Goal: Task Accomplishment & Management: Manage account settings

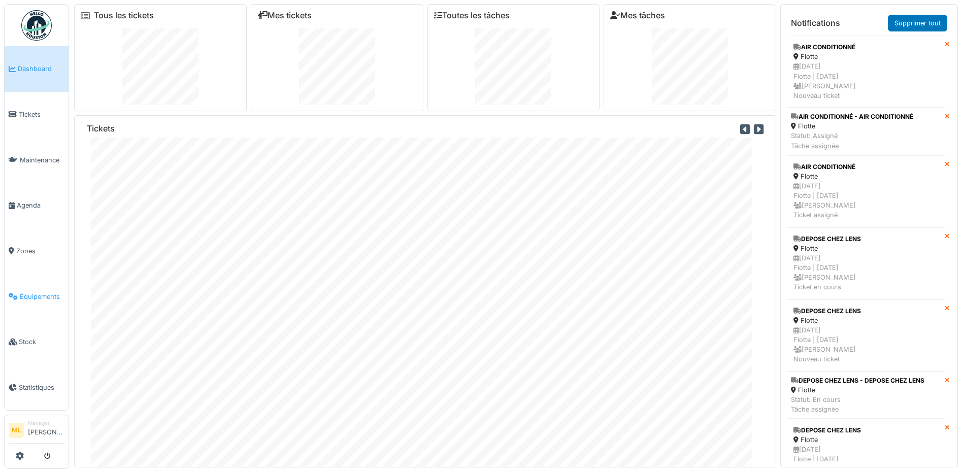
click at [40, 292] on span "Équipements" at bounding box center [42, 297] width 45 height 10
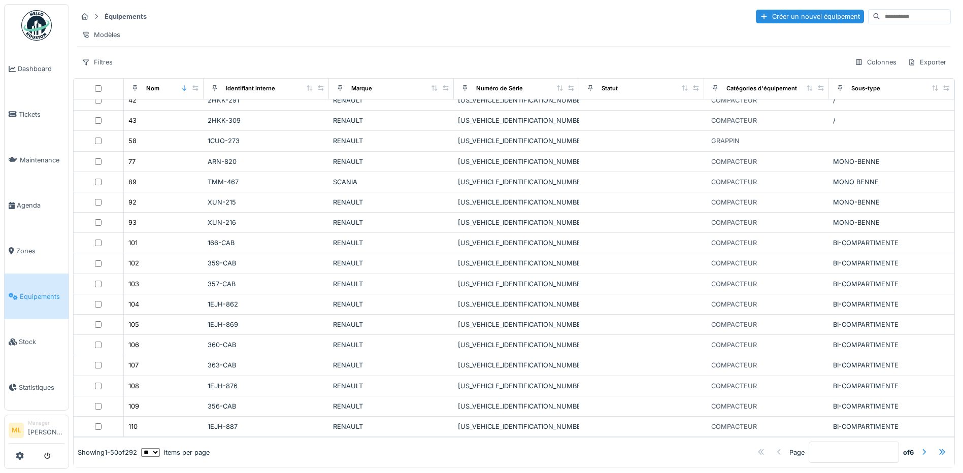
scroll to position [6, 0]
click at [920, 448] on div at bounding box center [924, 453] width 8 height 10
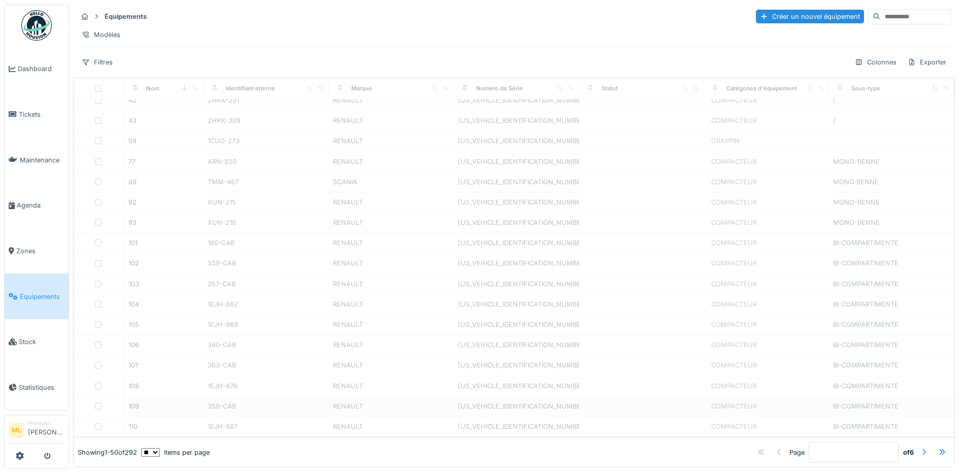
type input "*"
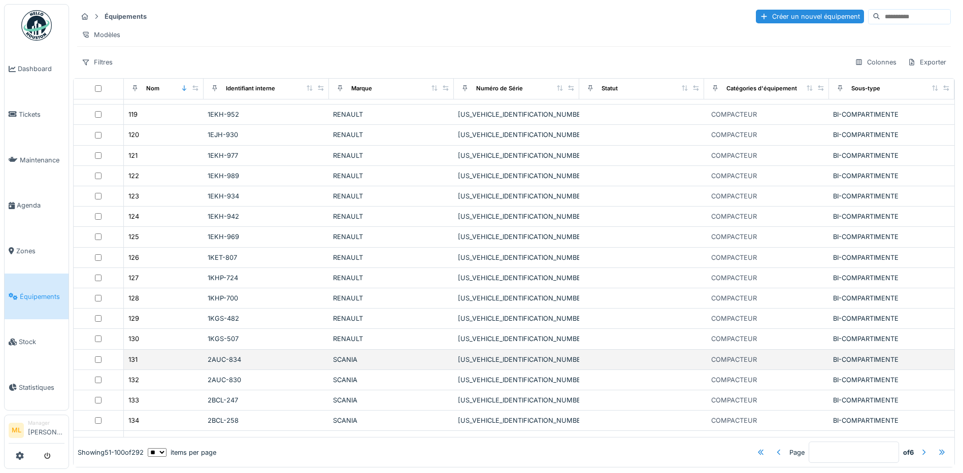
scroll to position [249, 0]
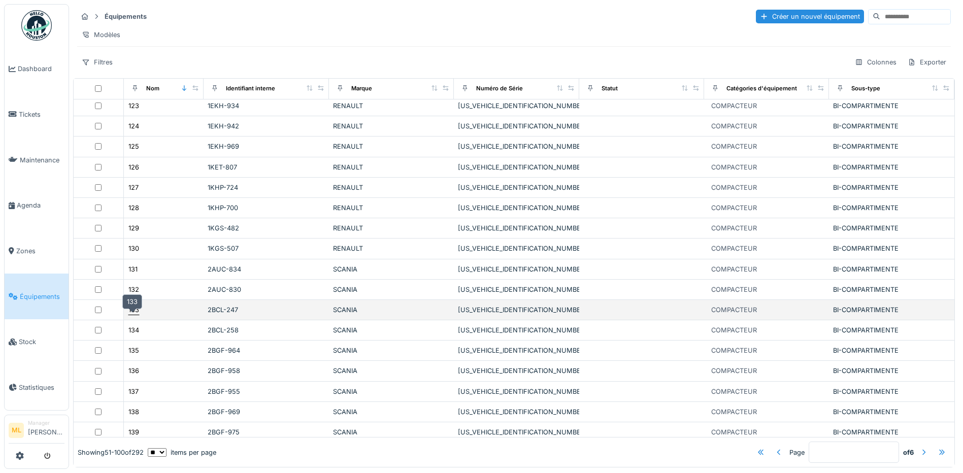
click at [132, 314] on div "133" at bounding box center [133, 310] width 11 height 10
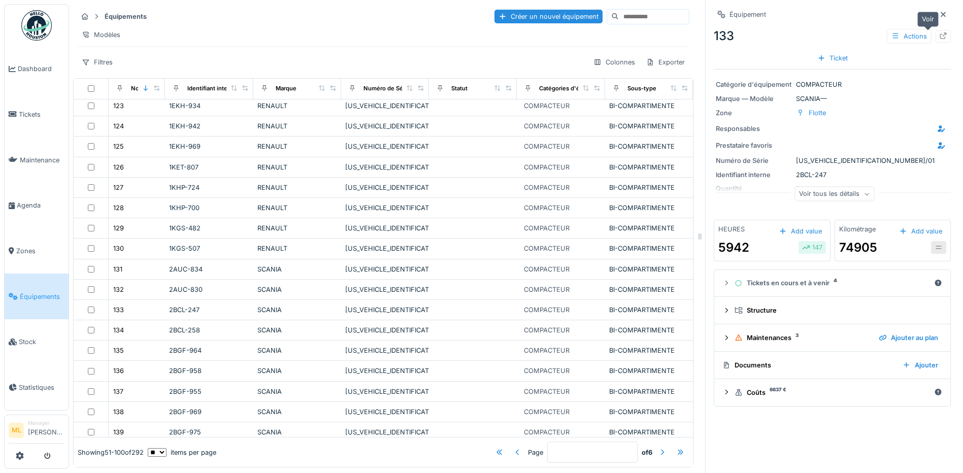
click at [936, 30] on div at bounding box center [943, 36] width 15 height 13
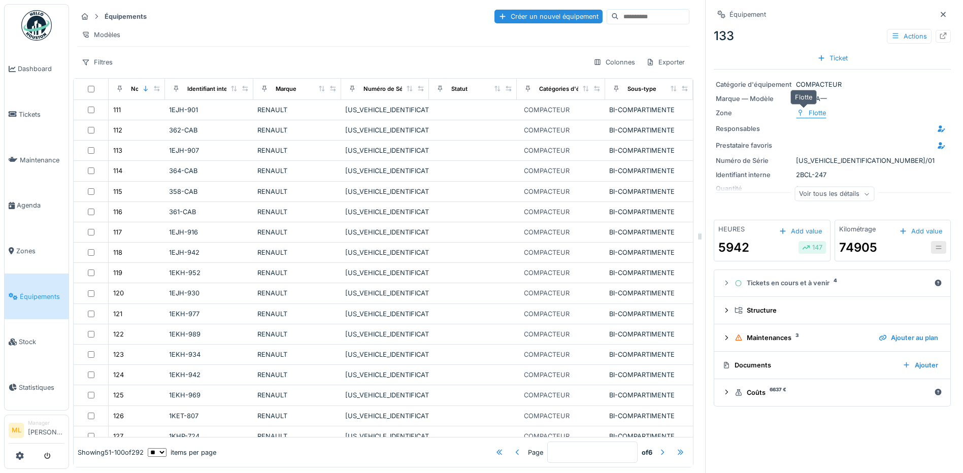
click at [813, 114] on div "Flotte" at bounding box center [817, 113] width 17 height 10
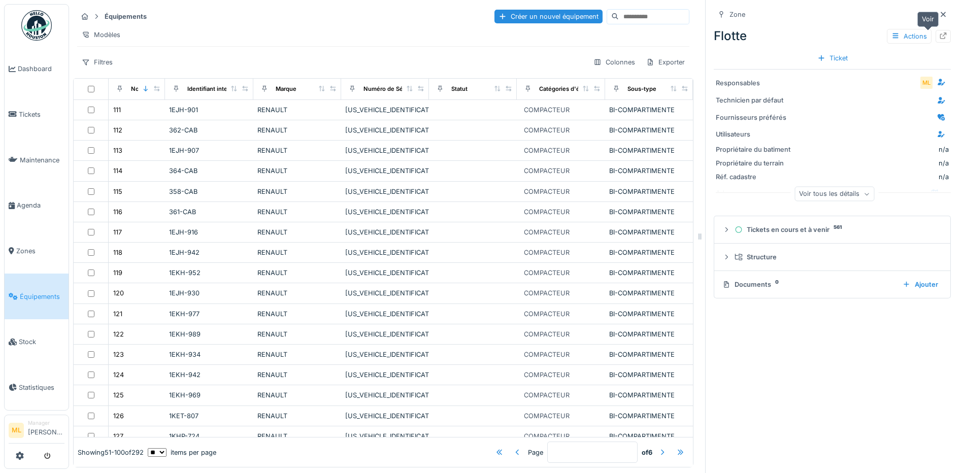
click at [939, 38] on icon at bounding box center [943, 35] width 8 height 7
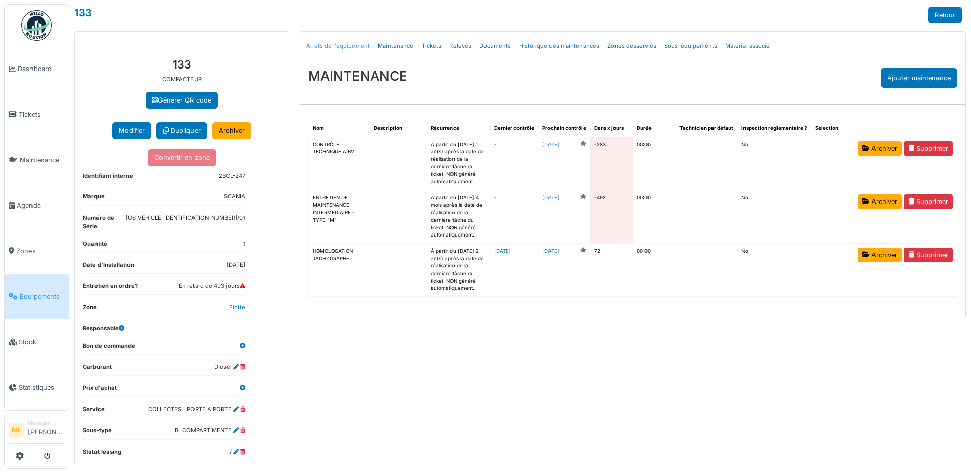
click at [348, 48] on link "Arrêts de l'équipement" at bounding box center [338, 46] width 72 height 24
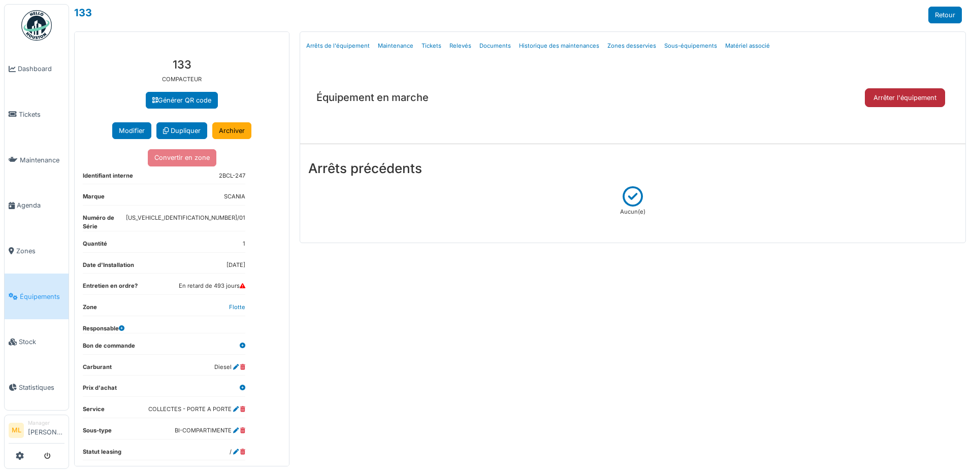
click at [913, 96] on button "Arrêter l'équipement" at bounding box center [904, 97] width 80 height 19
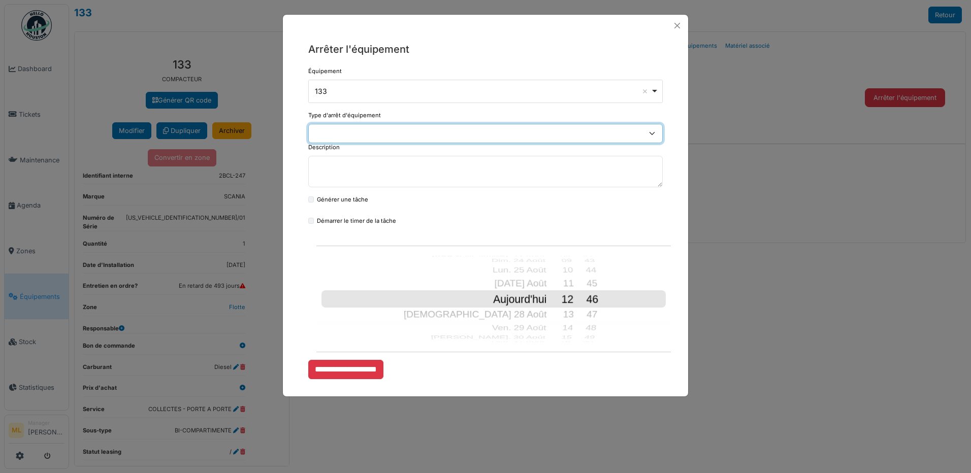
click at [655, 135] on select "**********" at bounding box center [485, 133] width 354 height 19
select select "**"
click at [308, 124] on select "**********" at bounding box center [485, 133] width 354 height 19
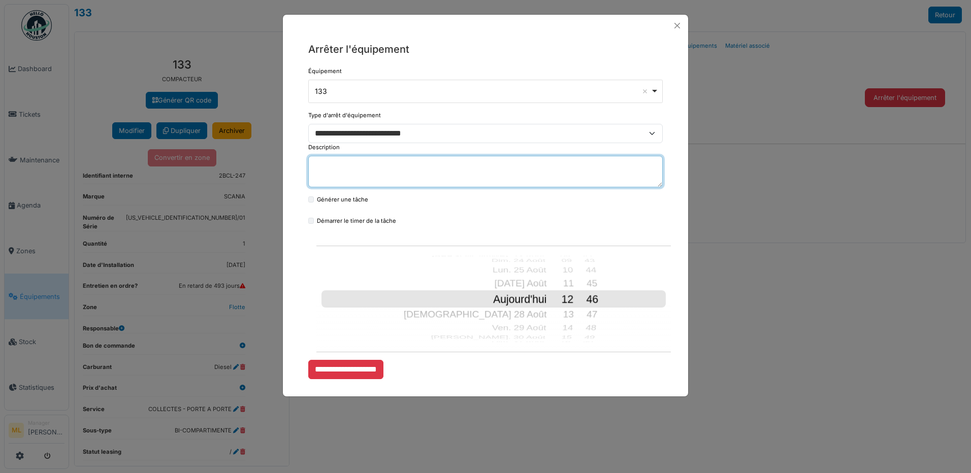
click at [362, 170] on textarea "Description" at bounding box center [485, 171] width 354 height 31
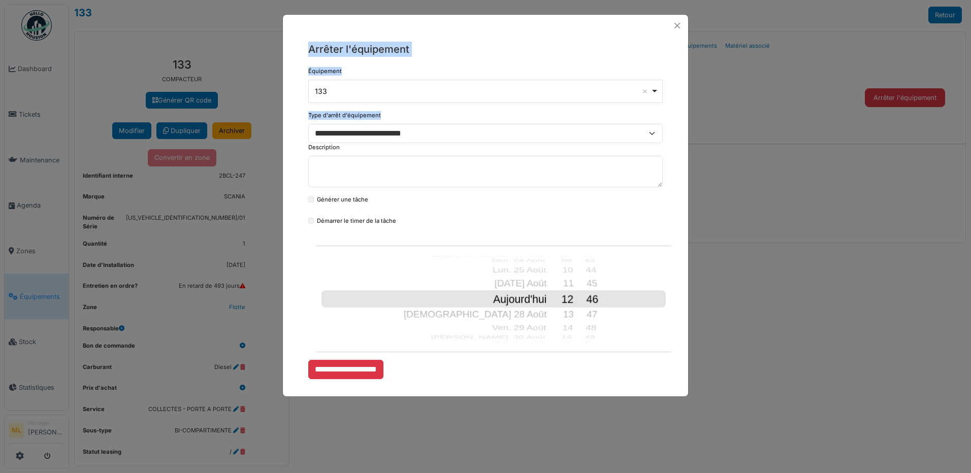
drag, startPoint x: 450, startPoint y: 23, endPoint x: 474, endPoint y: 125, distance: 105.3
click at [474, 125] on div "**********" at bounding box center [485, 205] width 406 height 383
click at [679, 23] on button "Close" at bounding box center [677, 26] width 14 height 14
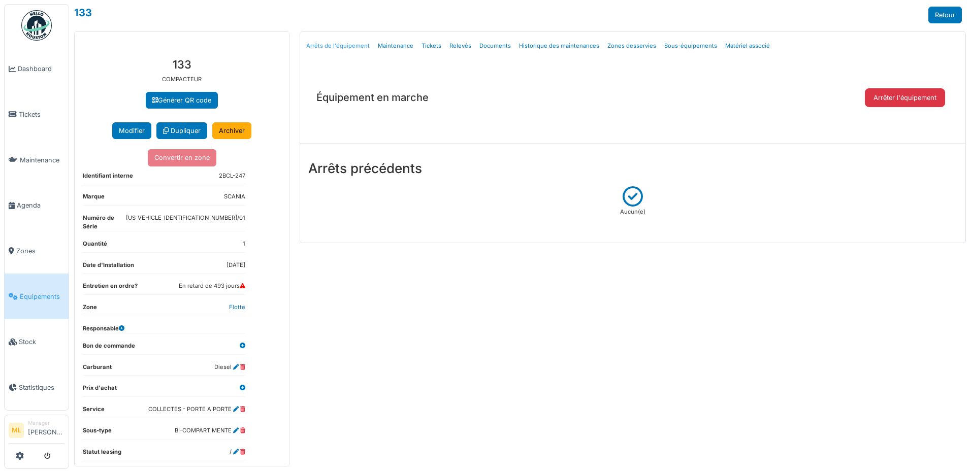
click at [338, 45] on link "Arrêts de l'équipement" at bounding box center [338, 46] width 72 height 24
click at [898, 98] on button "Arrêter l'équipement" at bounding box center [904, 97] width 80 height 19
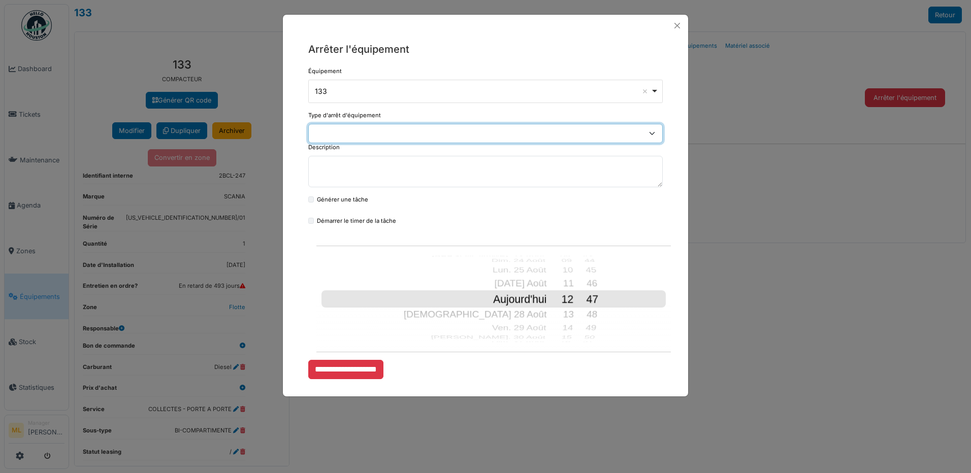
drag, startPoint x: 652, startPoint y: 135, endPoint x: 611, endPoint y: 145, distance: 42.2
click at [652, 135] on select "**********" at bounding box center [485, 133] width 354 height 19
select select "**"
click at [308, 124] on select "**********" at bounding box center [485, 133] width 354 height 19
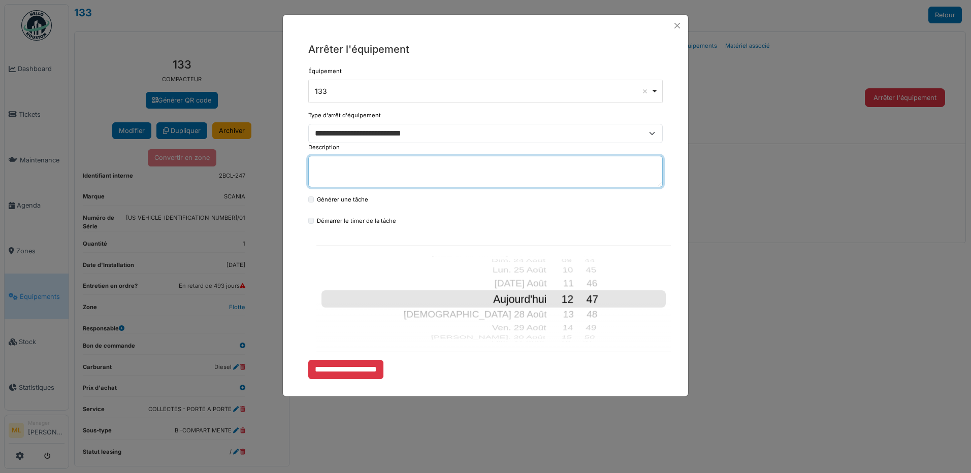
click at [376, 173] on textarea "Description" at bounding box center [485, 171] width 354 height 31
type textarea "**********"
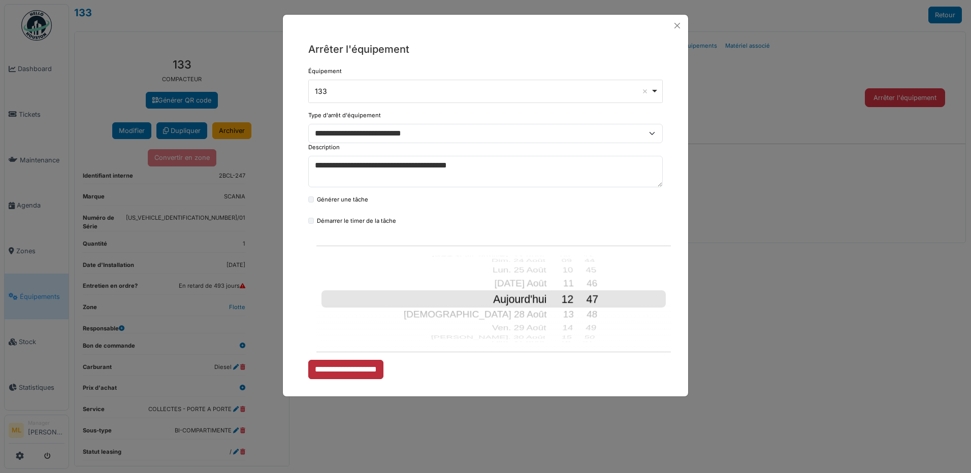
click at [351, 368] on input "**********" at bounding box center [345, 369] width 75 height 19
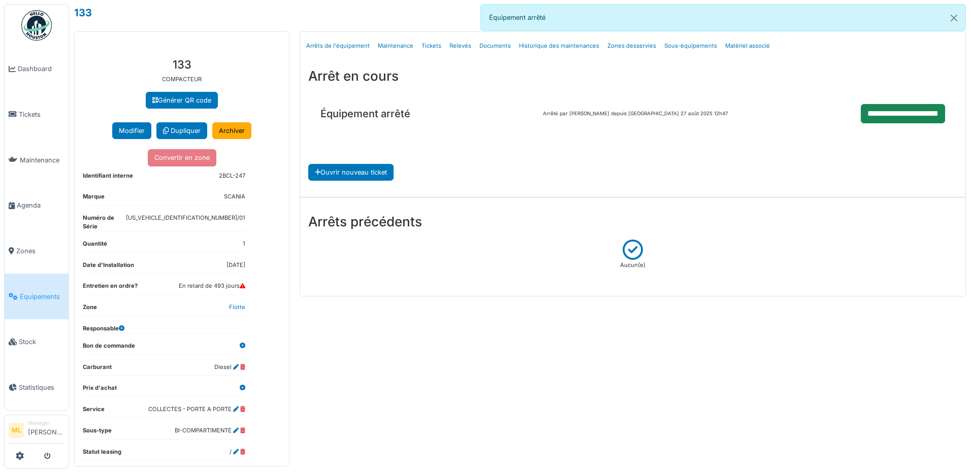
click at [37, 292] on span "Équipements" at bounding box center [42, 297] width 45 height 10
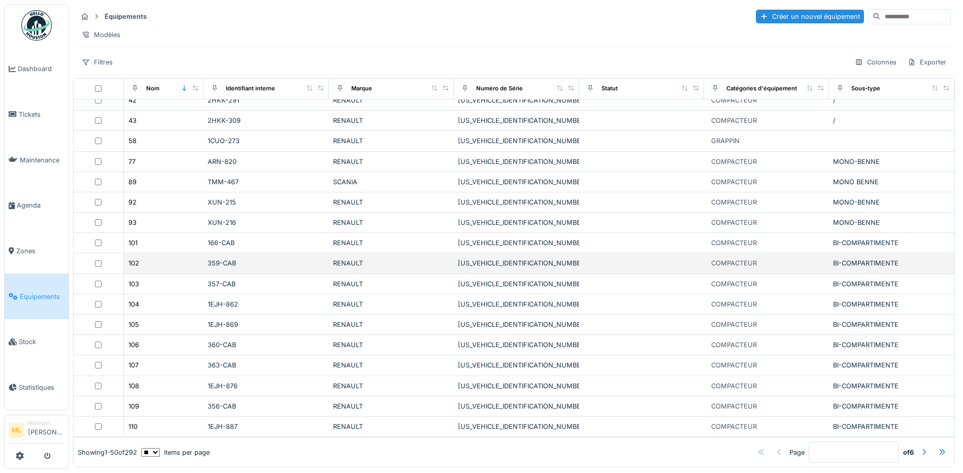
scroll to position [6, 0]
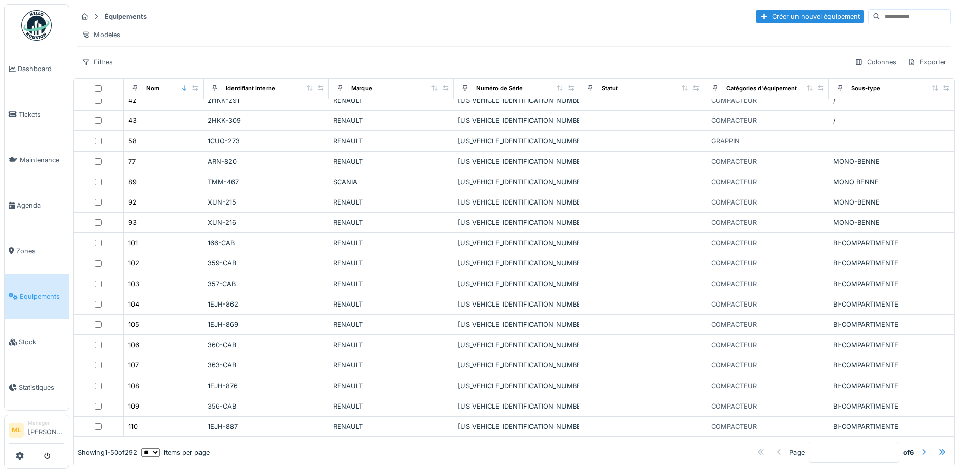
click at [920, 448] on div at bounding box center [924, 453] width 8 height 10
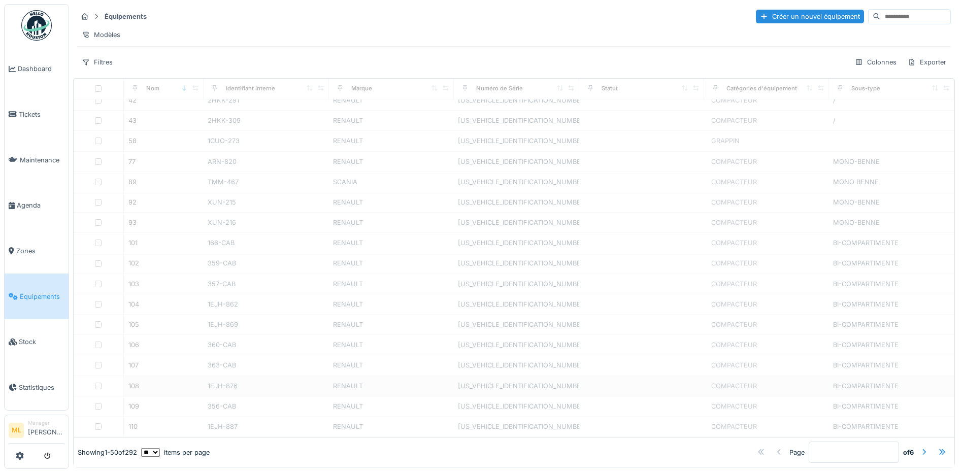
type input "*"
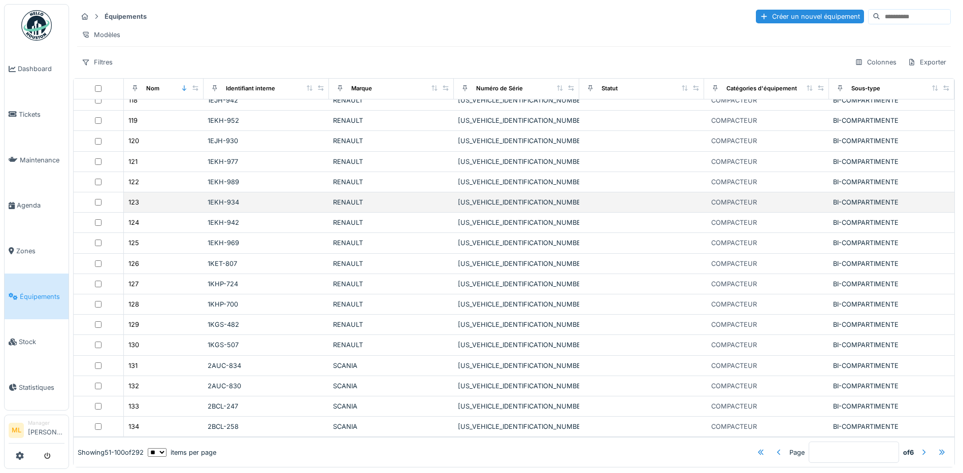
scroll to position [203, 0]
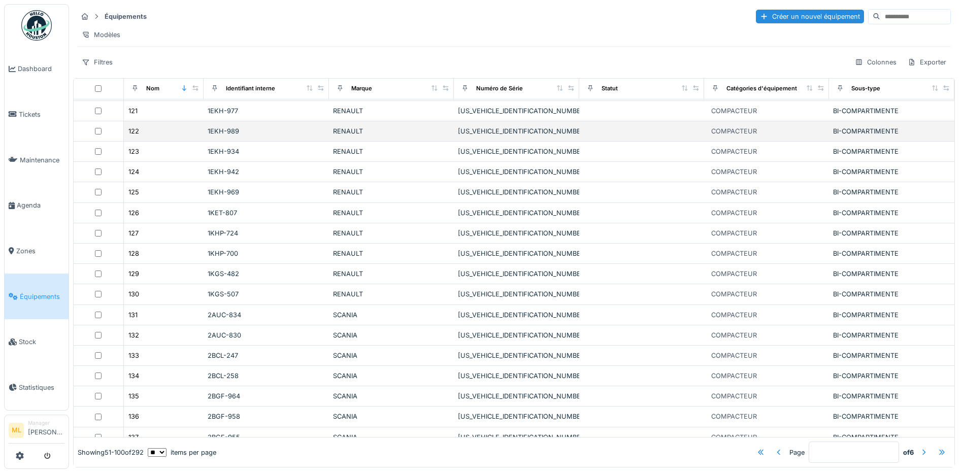
drag, startPoint x: 38, startPoint y: 71, endPoint x: 110, endPoint y: 137, distance: 97.7
click at [38, 71] on span "Dashboard" at bounding box center [41, 69] width 47 height 10
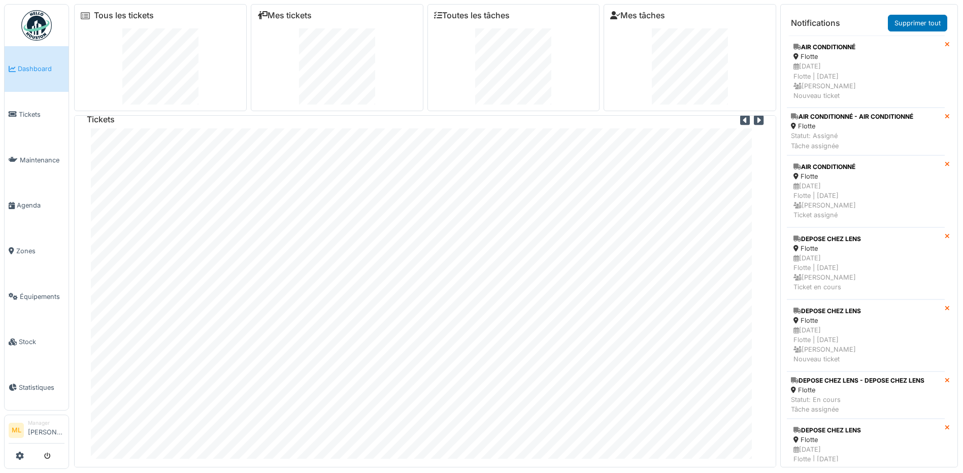
scroll to position [11, 0]
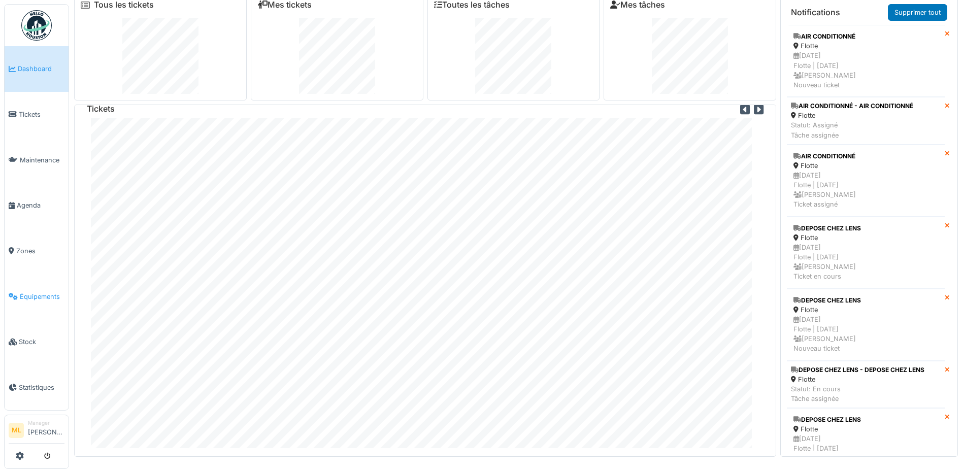
click at [41, 292] on span "Équipements" at bounding box center [42, 297] width 45 height 10
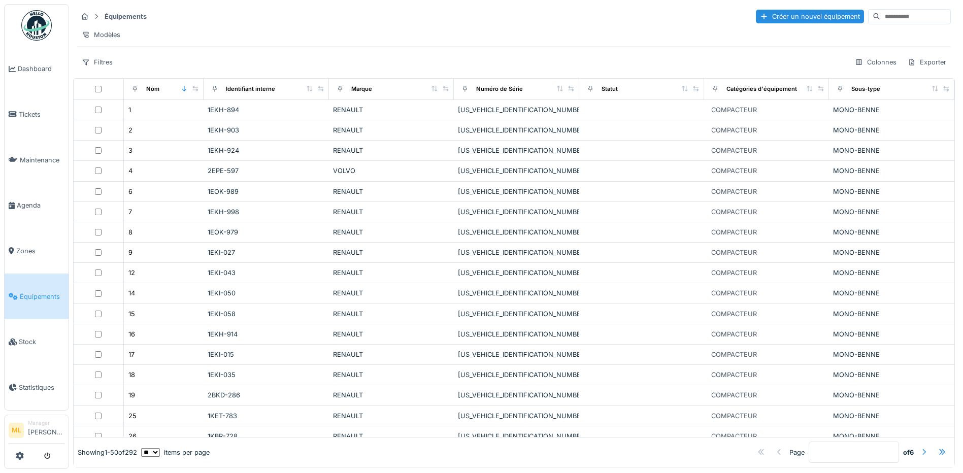
click at [920, 448] on div at bounding box center [924, 453] width 8 height 10
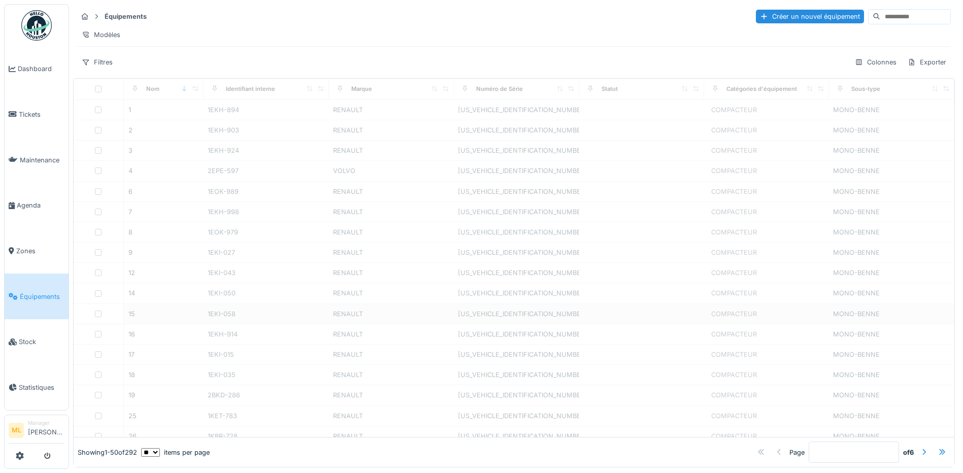
type input "*"
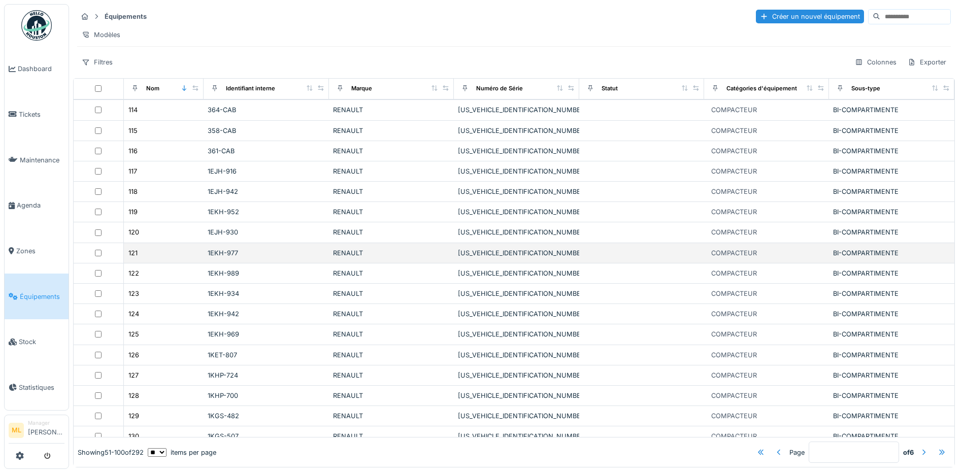
scroll to position [203, 0]
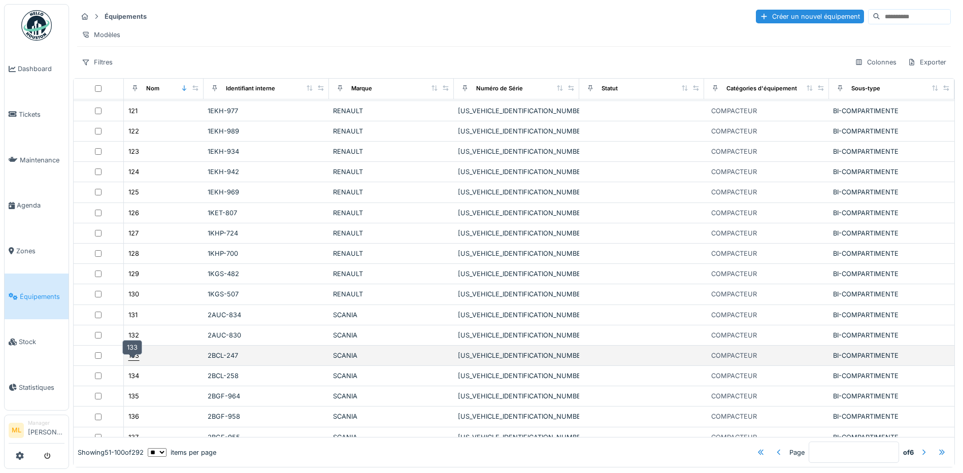
click at [137, 360] on div "133" at bounding box center [133, 356] width 11 height 10
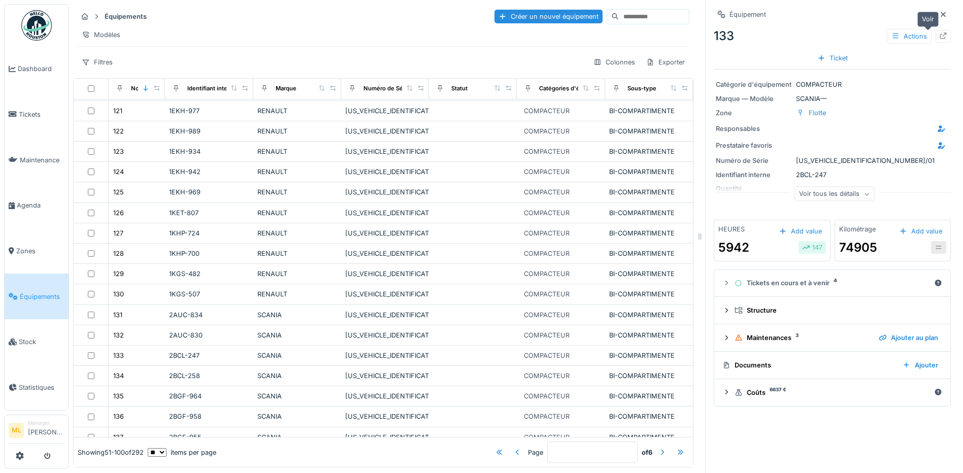
click at [939, 37] on icon at bounding box center [943, 35] width 8 height 7
click at [839, 196] on div "Voir tous les détails" at bounding box center [834, 194] width 80 height 15
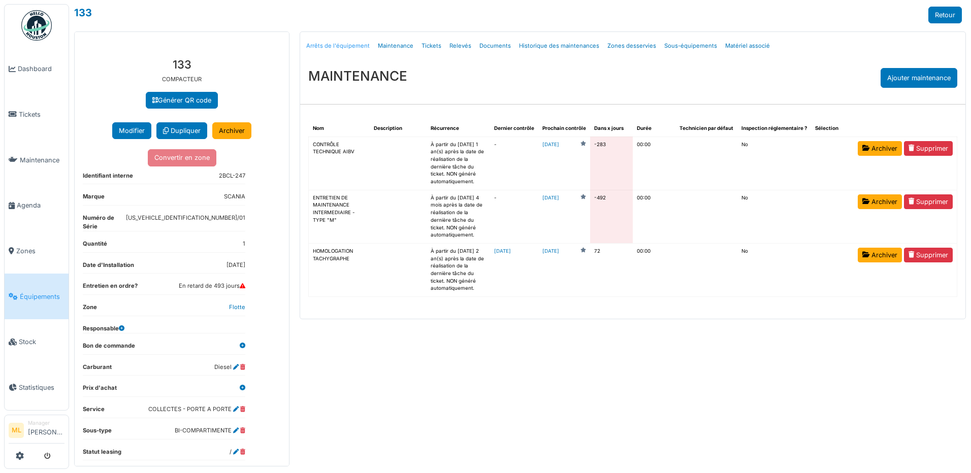
click at [346, 47] on link "Arrêts de l'équipement" at bounding box center [338, 46] width 72 height 24
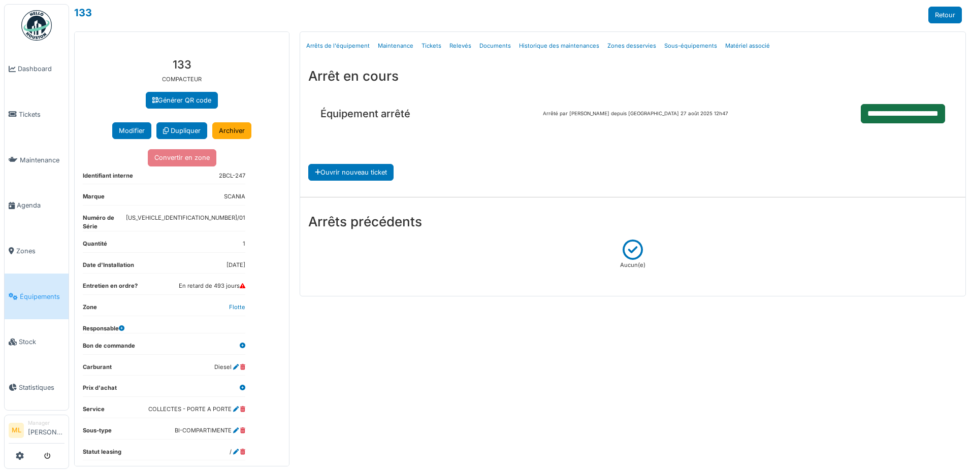
click at [899, 111] on input "**********" at bounding box center [902, 113] width 84 height 19
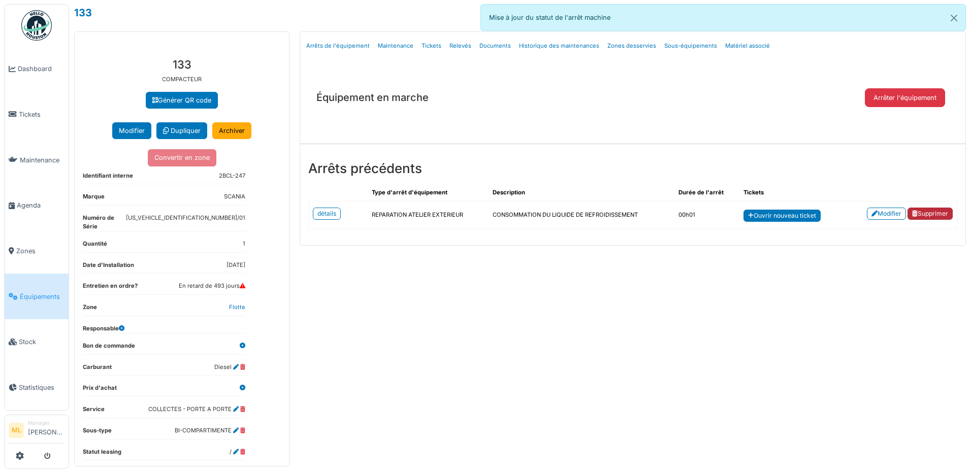
click at [938, 214] on link "Supprimer" at bounding box center [929, 214] width 45 height 12
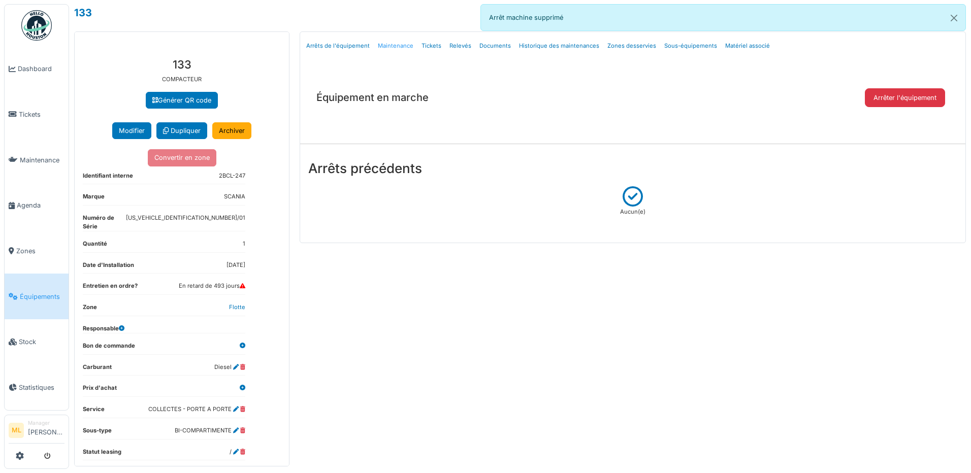
click at [405, 49] on link "Maintenance" at bounding box center [396, 46] width 44 height 24
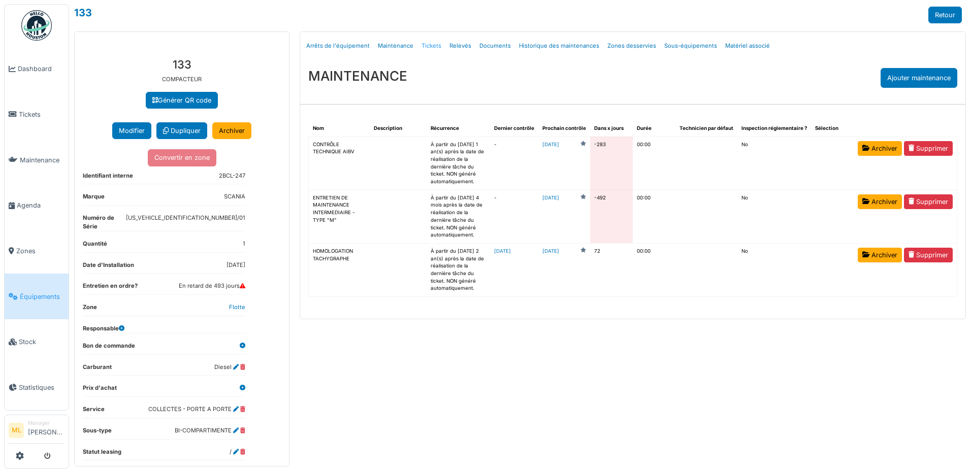
click at [429, 47] on link "Tickets" at bounding box center [431, 46] width 28 height 24
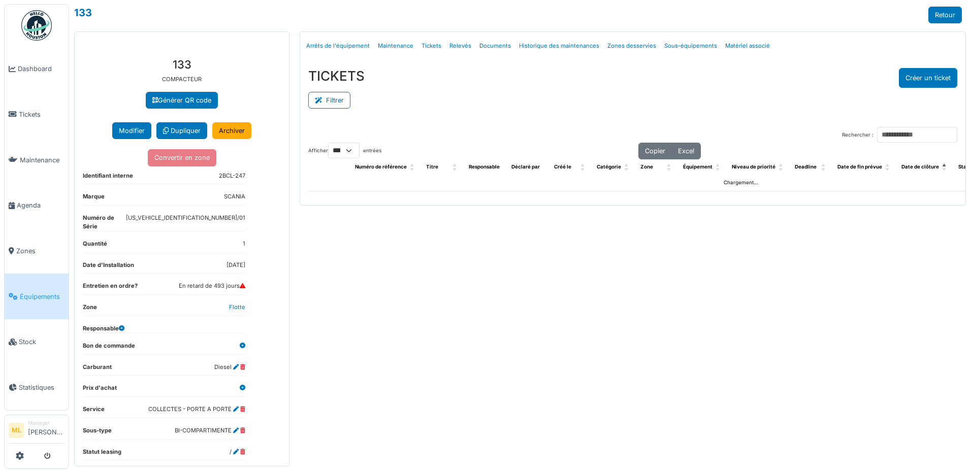
select select "***"
click at [461, 46] on link "Relevés" at bounding box center [460, 46] width 30 height 24
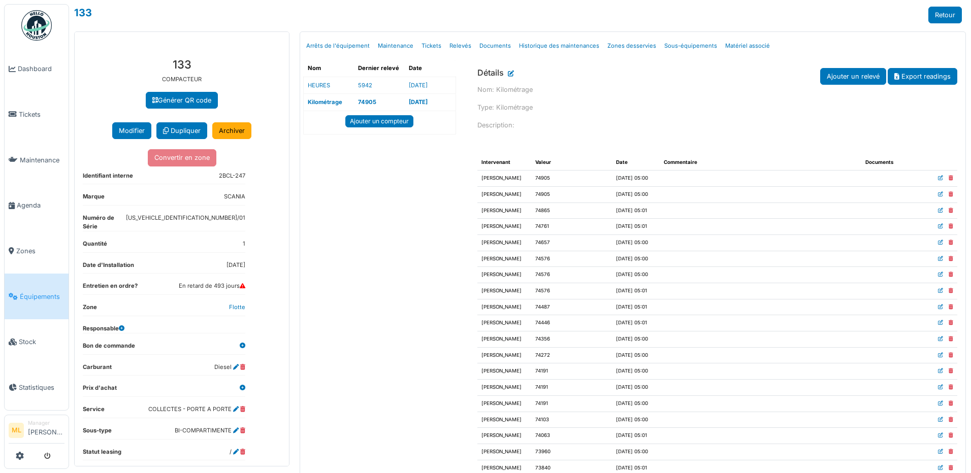
click at [508, 74] on icon at bounding box center [511, 76] width 6 height 5
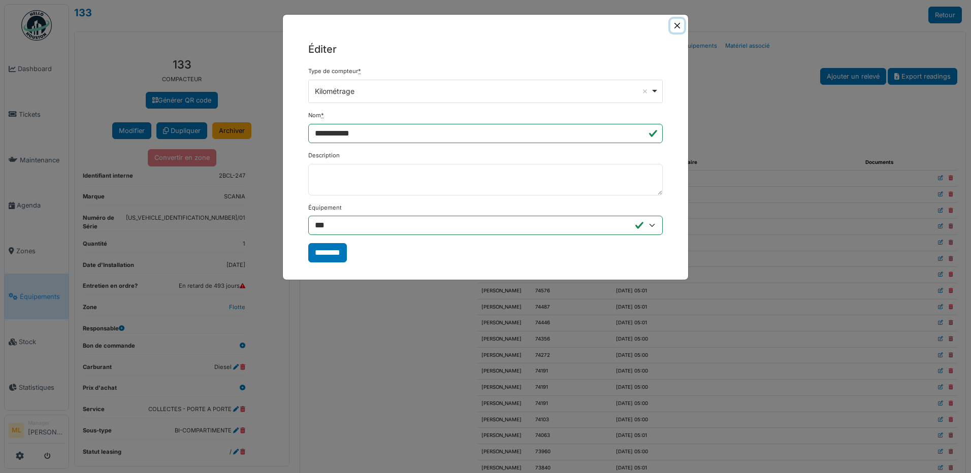
click at [678, 23] on button "Close" at bounding box center [677, 26] width 14 height 14
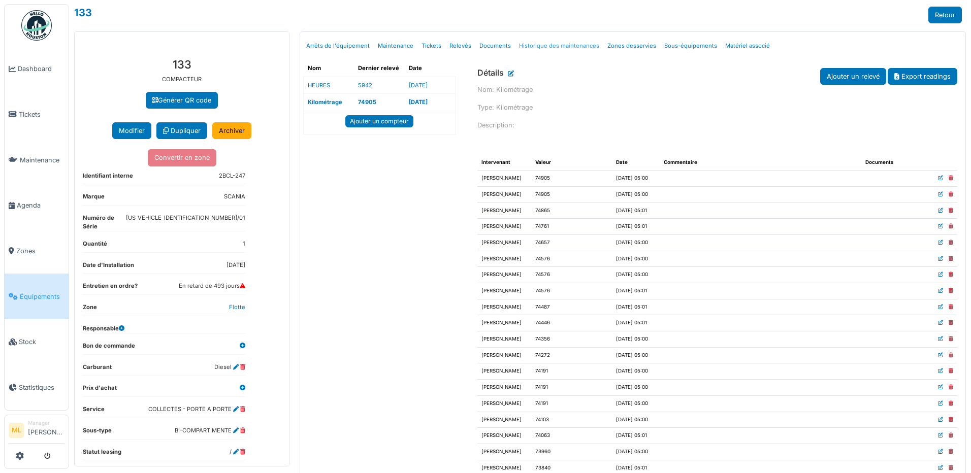
click at [551, 48] on link "Historique des maintenances" at bounding box center [559, 46] width 88 height 24
select select "***"
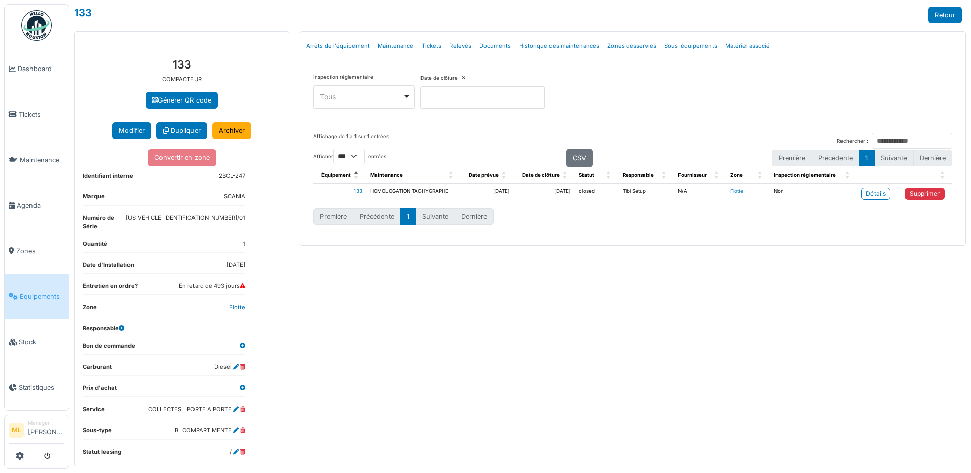
click at [43, 292] on span "Équipements" at bounding box center [42, 297] width 45 height 10
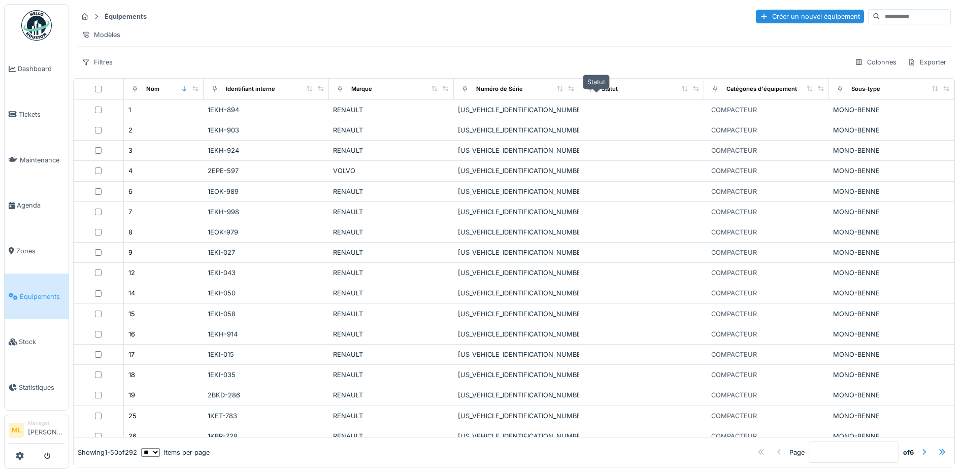
click at [602, 93] on div "Statut" at bounding box center [610, 89] width 16 height 9
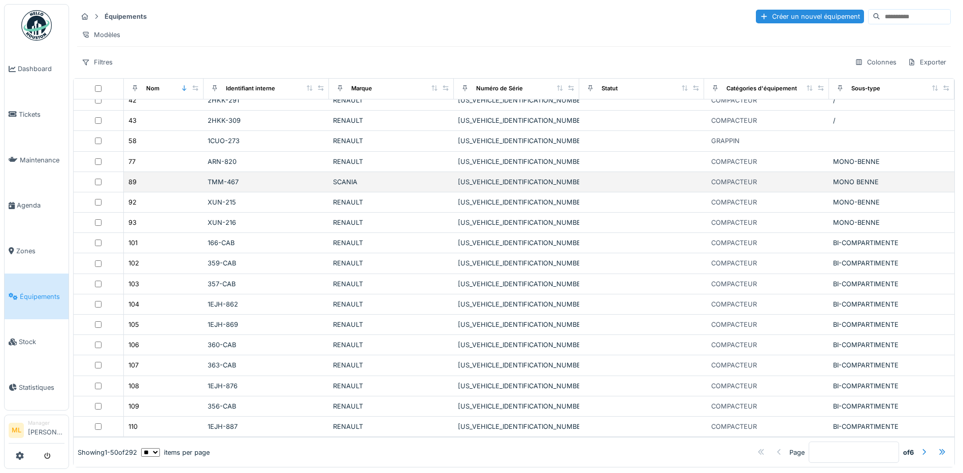
scroll to position [706, 0]
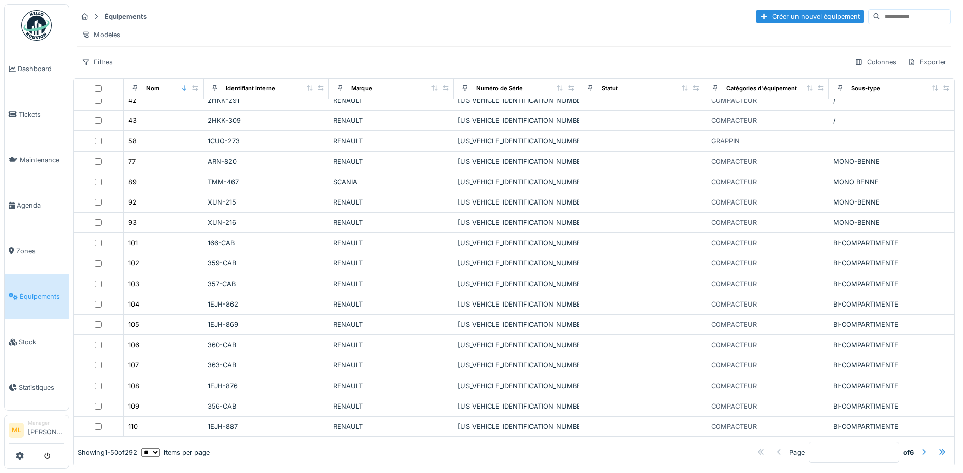
click at [920, 448] on div at bounding box center [924, 453] width 8 height 10
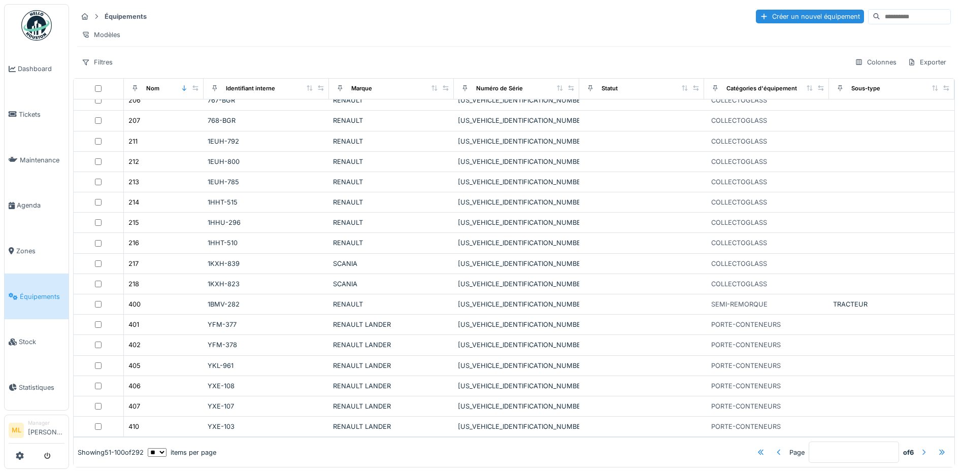
click at [920, 448] on div at bounding box center [924, 453] width 8 height 10
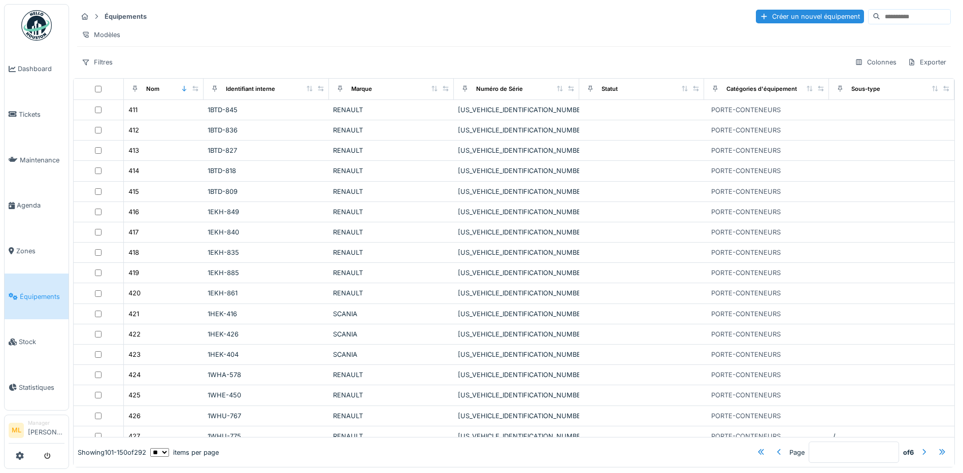
scroll to position [0, 0]
drag, startPoint x: 711, startPoint y: 439, endPoint x: 774, endPoint y: 467, distance: 69.1
click at [757, 448] on div at bounding box center [761, 453] width 8 height 10
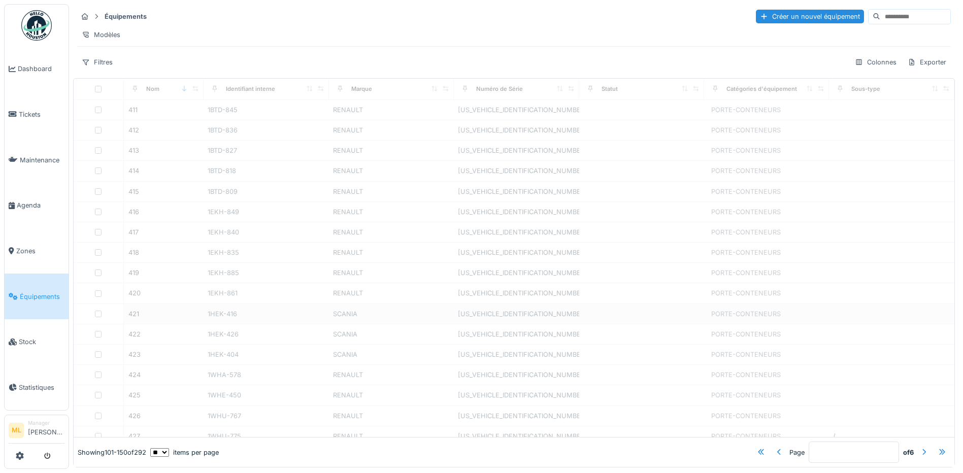
type input "*"
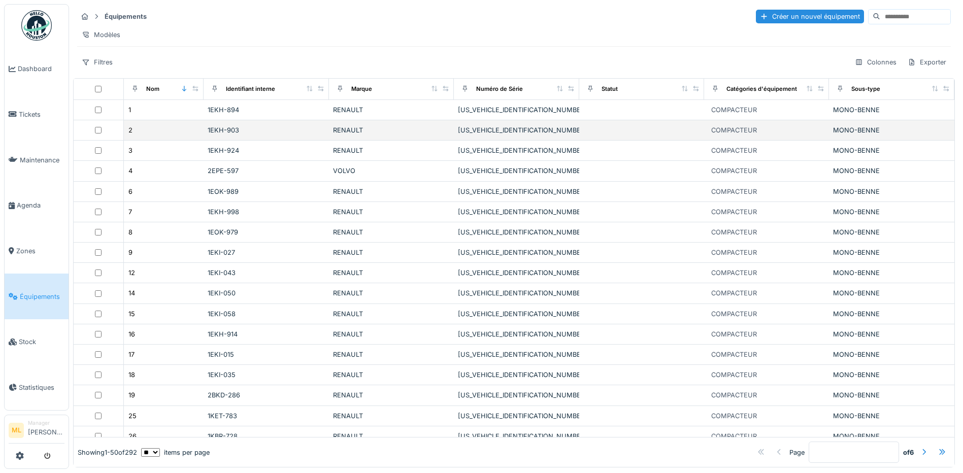
click at [605, 141] on td at bounding box center [641, 130] width 125 height 20
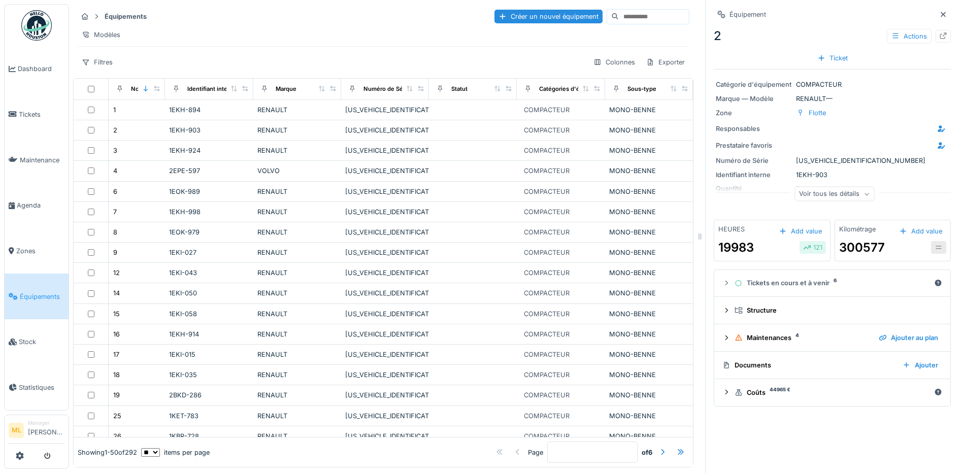
click at [847, 198] on div "Voir tous les détails" at bounding box center [834, 194] width 80 height 15
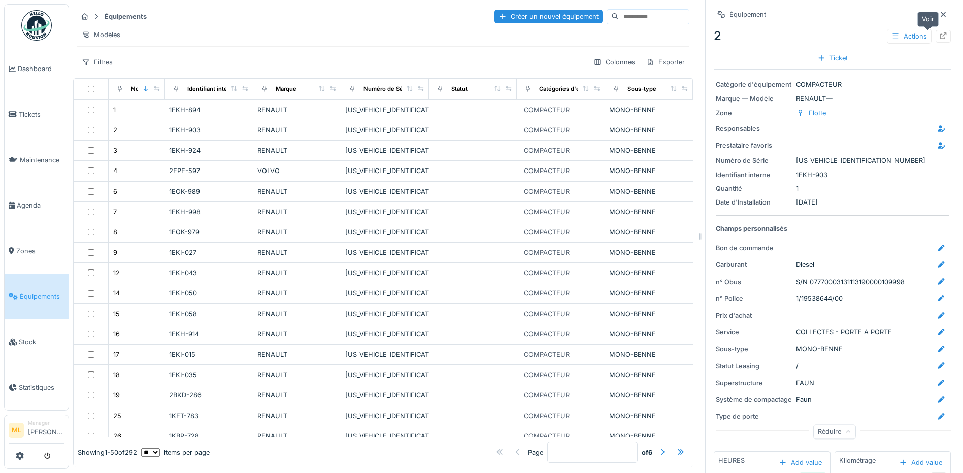
click at [940, 34] on icon at bounding box center [943, 35] width 7 height 7
drag, startPoint x: 35, startPoint y: 115, endPoint x: 57, endPoint y: 137, distance: 31.2
click at [35, 115] on span "Tickets" at bounding box center [42, 115] width 46 height 10
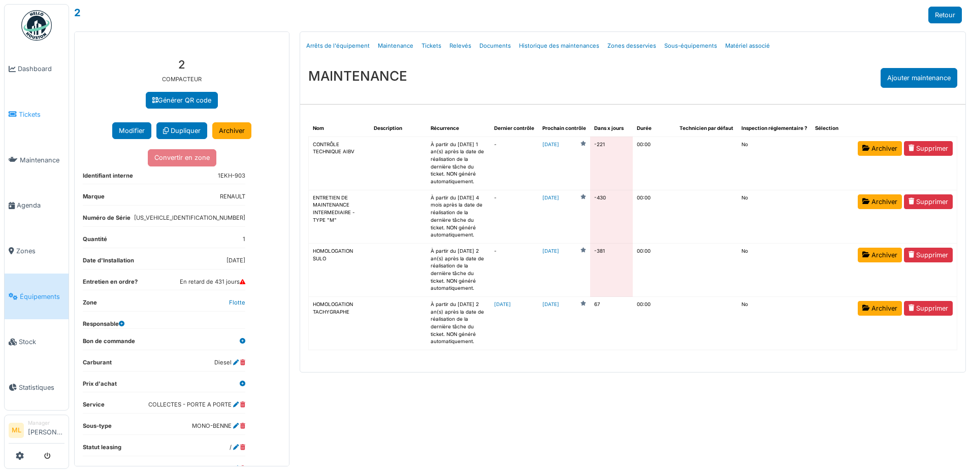
click at [39, 113] on span "Tickets" at bounding box center [42, 115] width 46 height 10
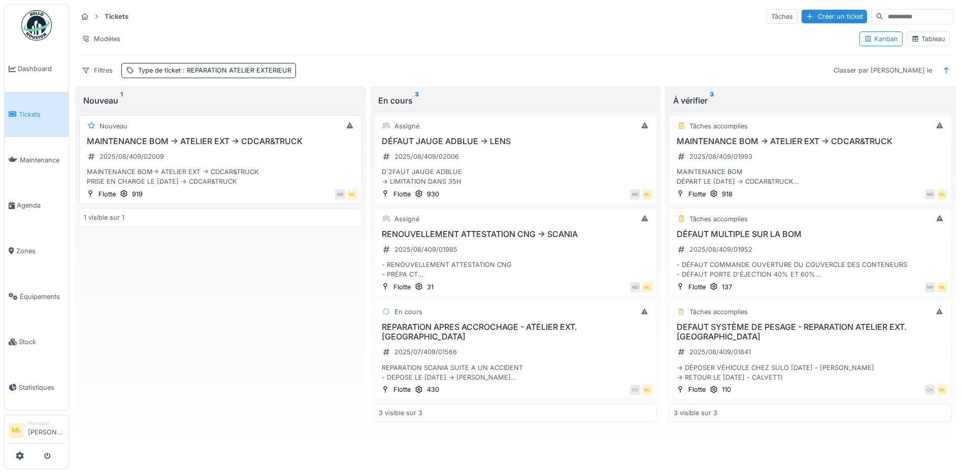
click at [183, 172] on div "MAINTENANCE BOM-> ATELIER EXT -> CDCAR&TRUCK PRISE EN CHARGE LE [DATE] -> CDCAR…" at bounding box center [221, 176] width 274 height 19
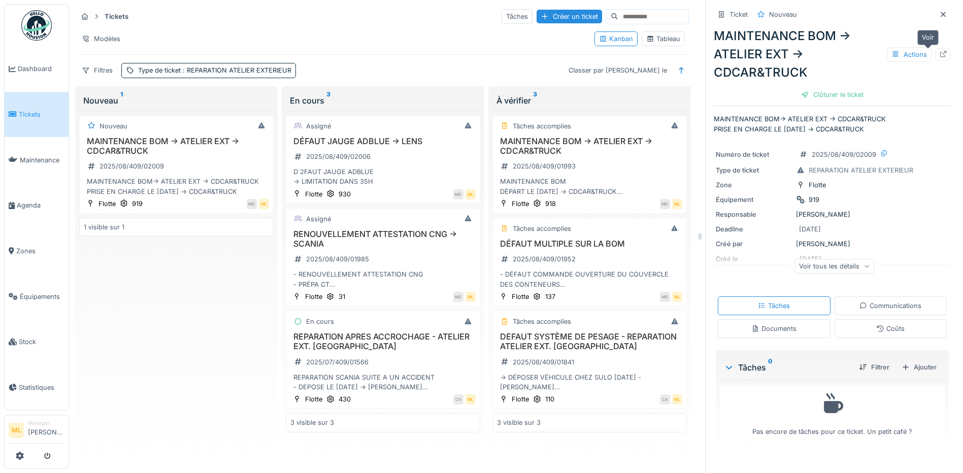
click at [939, 53] on icon at bounding box center [943, 54] width 8 height 7
click at [187, 168] on div "MAINTENANCE BOM -> ATELIER EXT -> CDCAR&TRUCK 2025/08/409/02009 MAINTENANCE BOM…" at bounding box center [176, 167] width 185 height 60
click at [173, 183] on div "MAINTENANCE BOM-> ATELIER EXT -> CDCAR&TRUCK PRISE EN CHARGE LE 27/08/25 -> CDC…" at bounding box center [176, 186] width 185 height 19
click at [185, 155] on h3 "MAINTENANCE BOM -> ATELIER EXT -> CDCAR&TRUCK" at bounding box center [176, 146] width 185 height 19
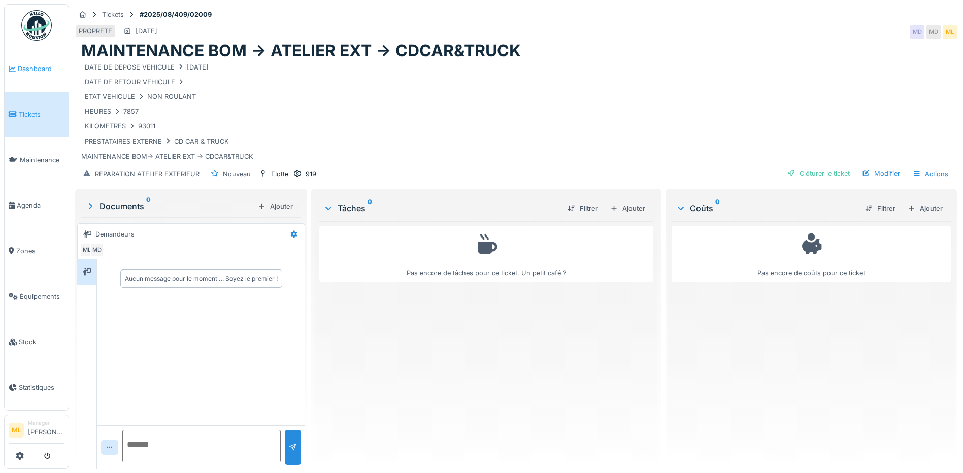
click at [48, 71] on span "Dashboard" at bounding box center [41, 69] width 47 height 10
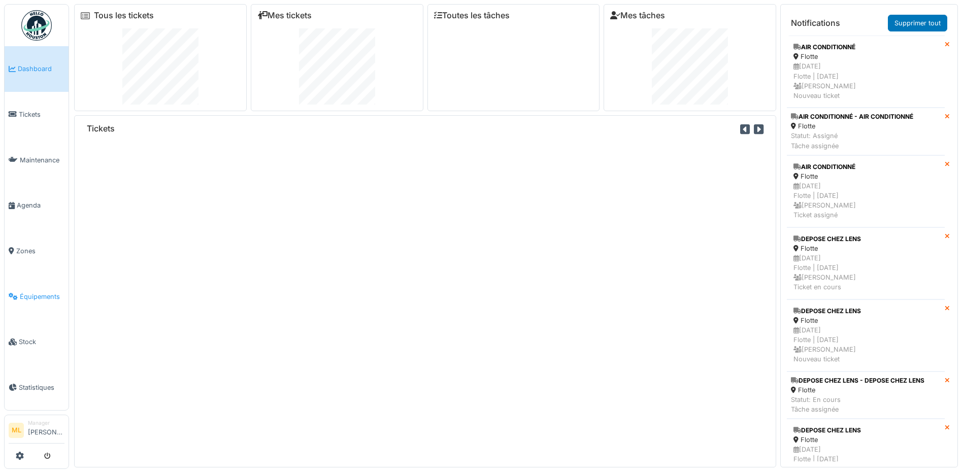
click at [46, 292] on span "Équipements" at bounding box center [42, 297] width 45 height 10
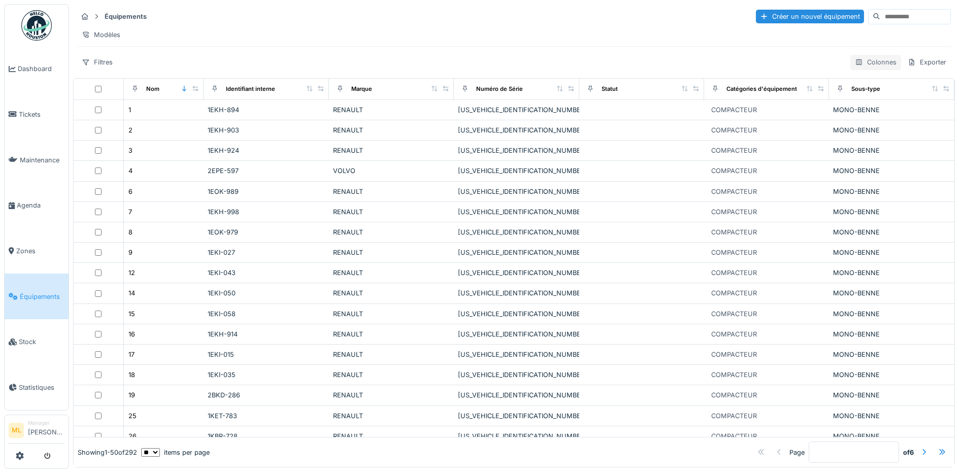
click at [856, 68] on div "Colonnes" at bounding box center [875, 62] width 51 height 15
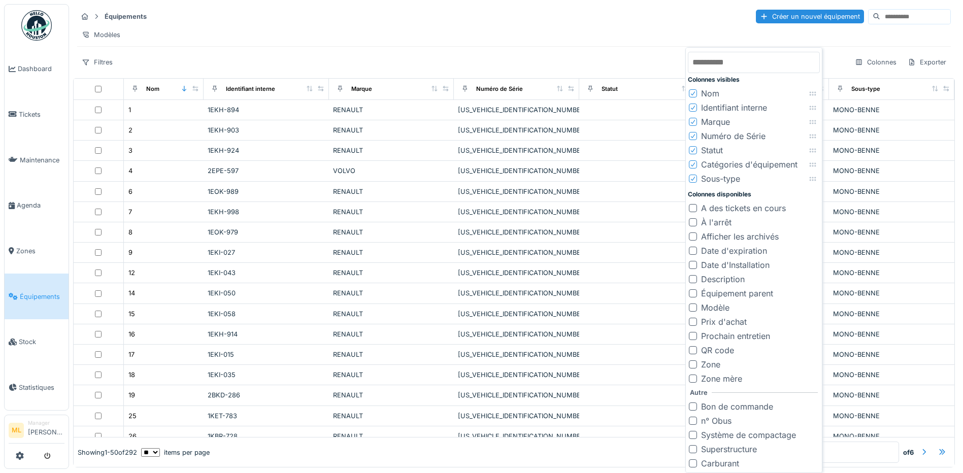
click at [696, 152] on icon at bounding box center [693, 150] width 6 height 5
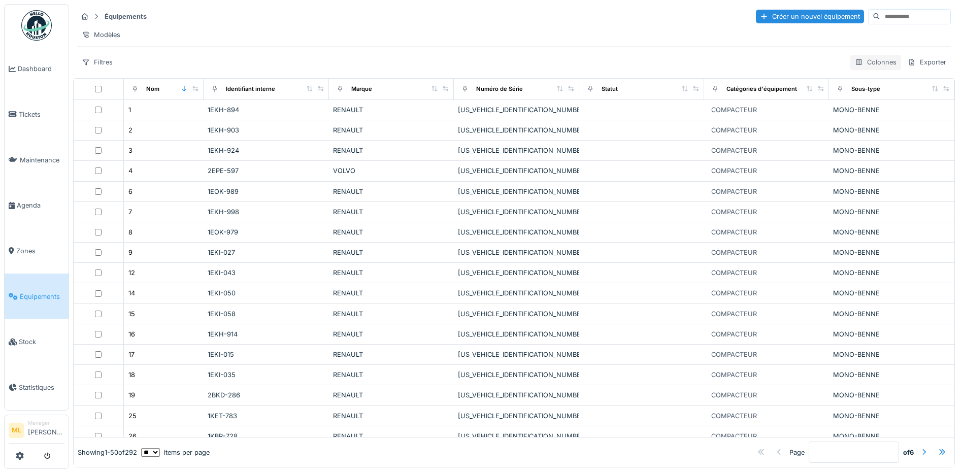
click at [868, 69] on div "Colonnes" at bounding box center [875, 62] width 51 height 15
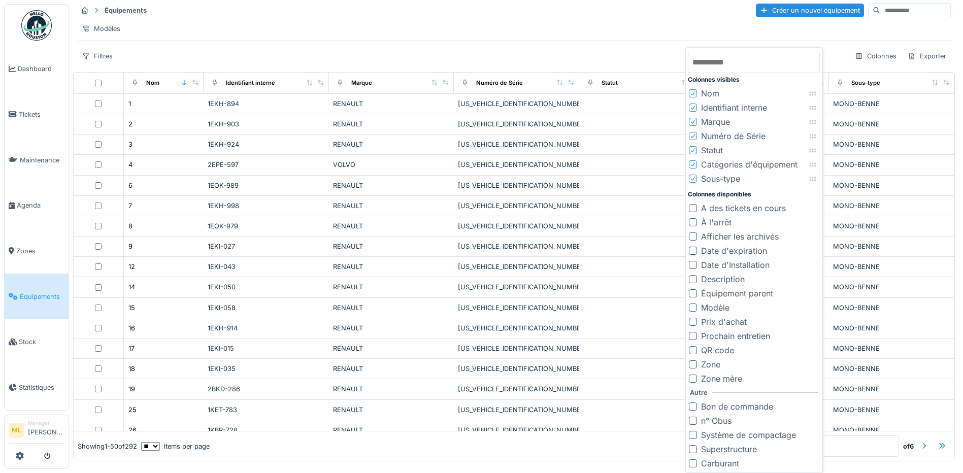
click at [696, 155] on div "Statut" at bounding box center [706, 150] width 34 height 12
click at [691, 150] on icon at bounding box center [693, 150] width 6 height 5
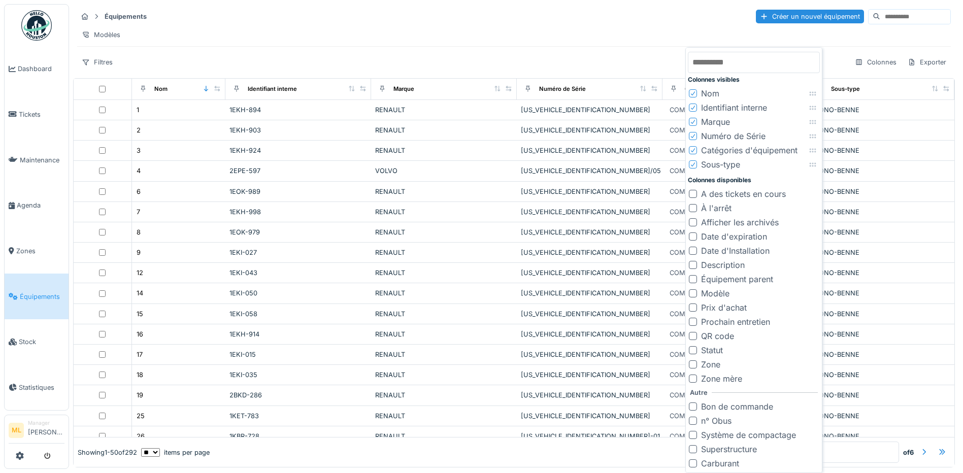
click at [694, 123] on icon at bounding box center [693, 121] width 6 height 5
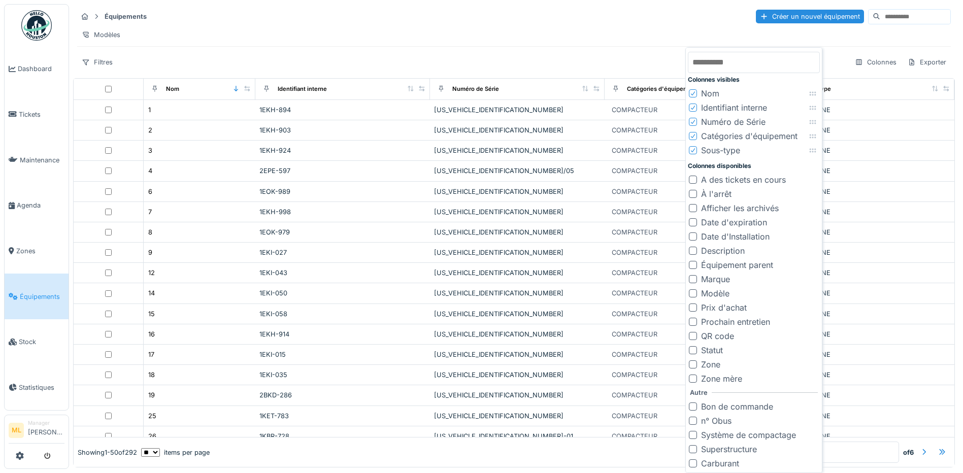
click at [693, 123] on icon at bounding box center [693, 122] width 4 height 4
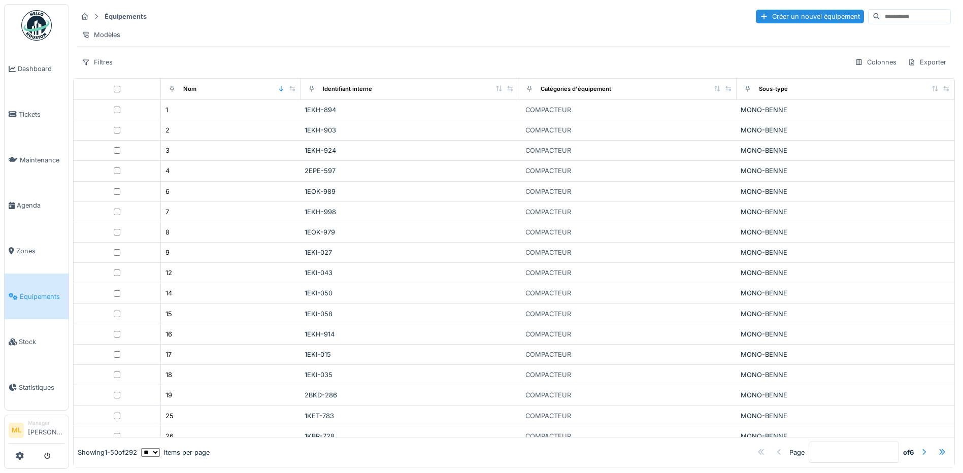
click at [628, 63] on div "Filtres Colonnes Exporter" at bounding box center [514, 62] width 874 height 15
click at [864, 70] on div "Colonnes" at bounding box center [875, 62] width 51 height 15
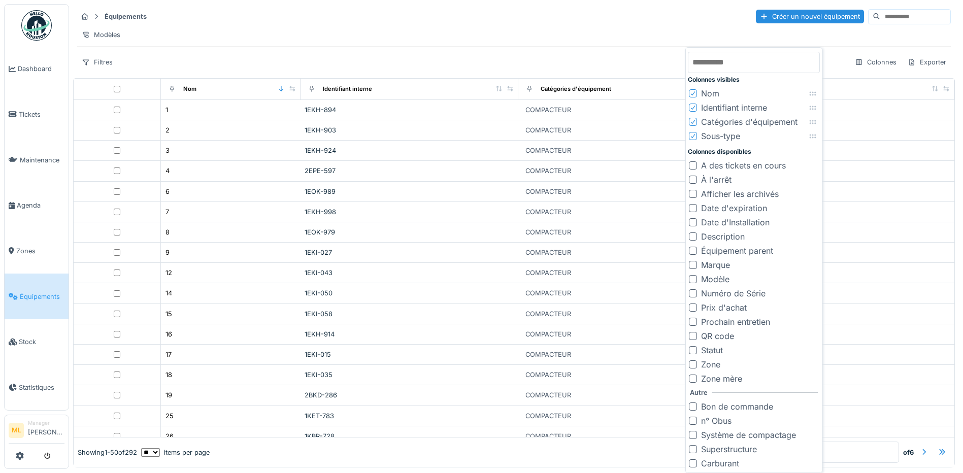
click at [696, 136] on icon at bounding box center [693, 135] width 6 height 5
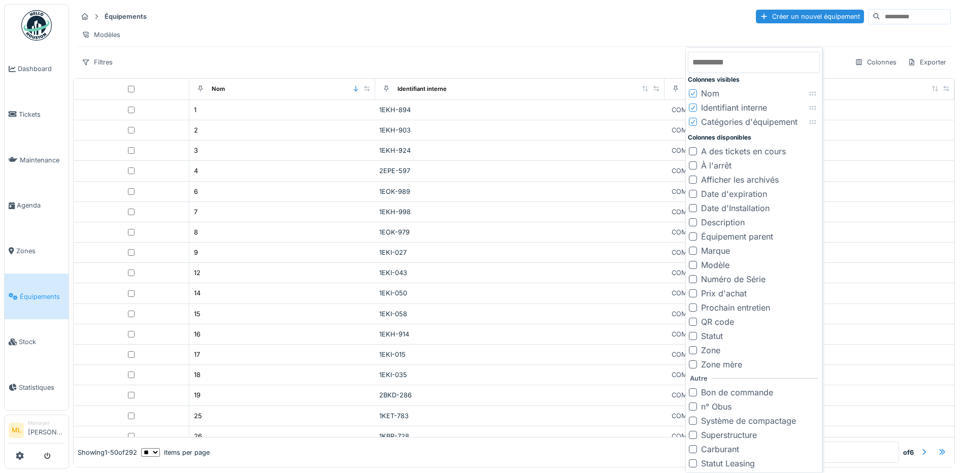
click at [696, 125] on div at bounding box center [693, 122] width 6 height 10
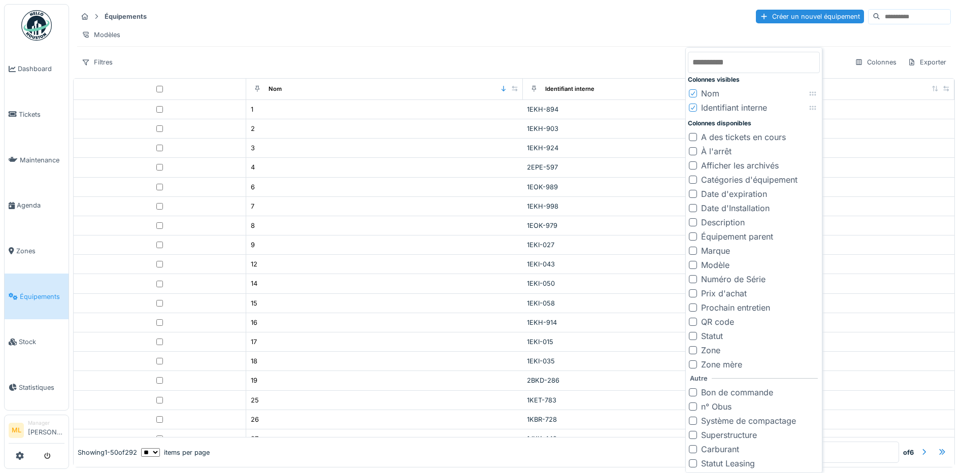
click at [695, 153] on div at bounding box center [693, 151] width 8 height 8
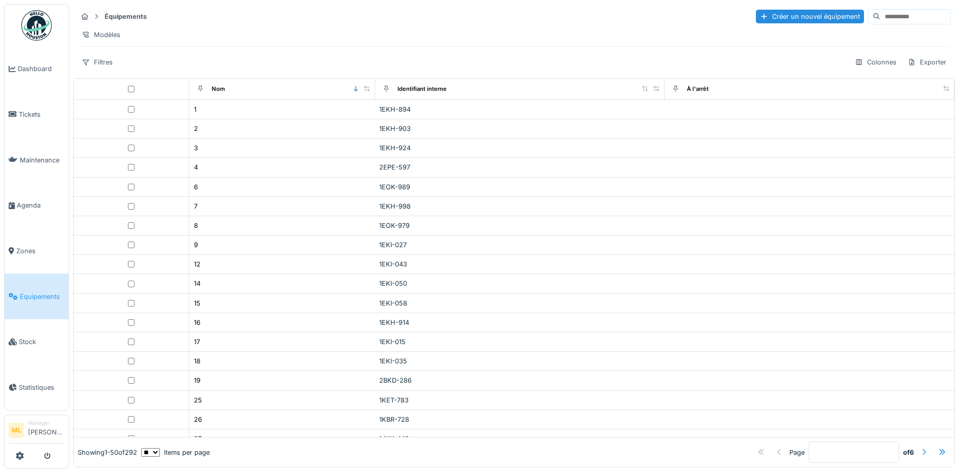
click at [920, 448] on div at bounding box center [924, 453] width 8 height 10
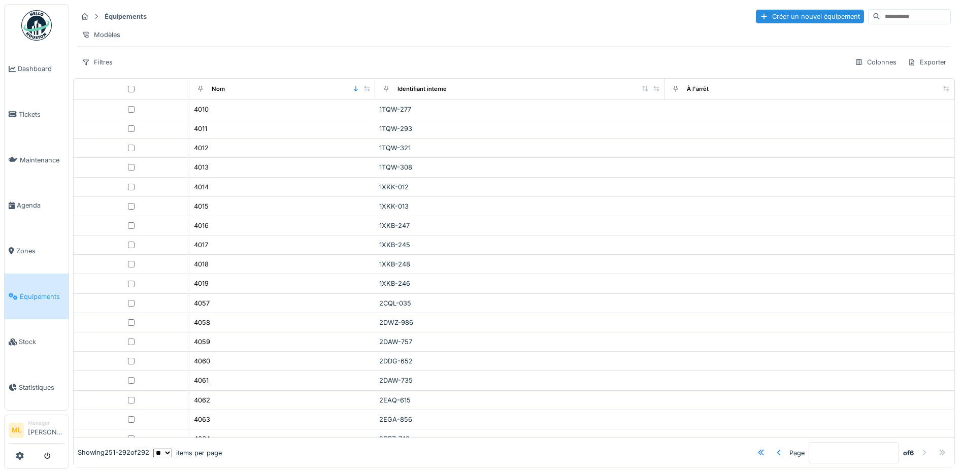
click at [920, 448] on div at bounding box center [924, 453] width 8 height 10
click at [757, 448] on div at bounding box center [761, 453] width 8 height 10
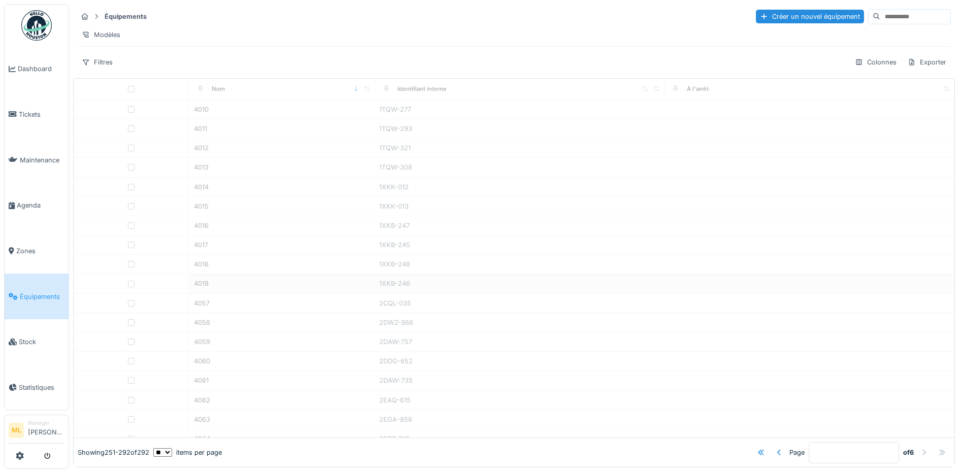
type input "*"
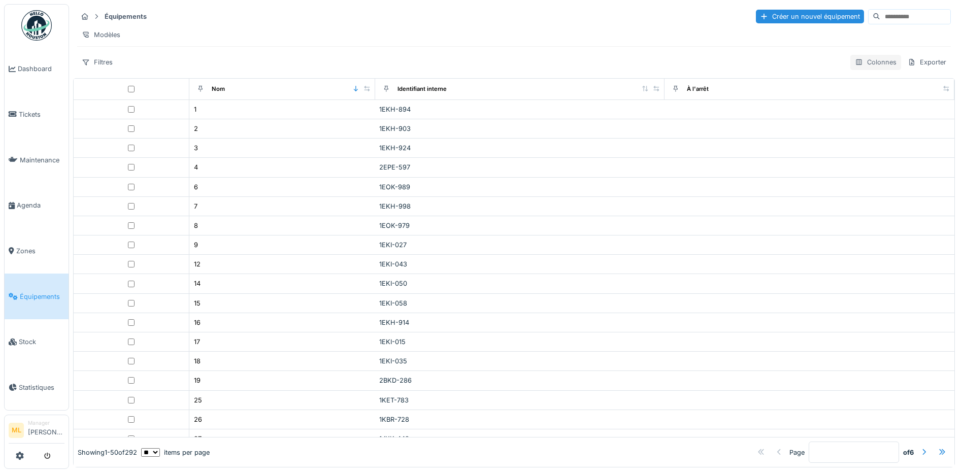
click at [858, 69] on div "Colonnes" at bounding box center [875, 62] width 51 height 15
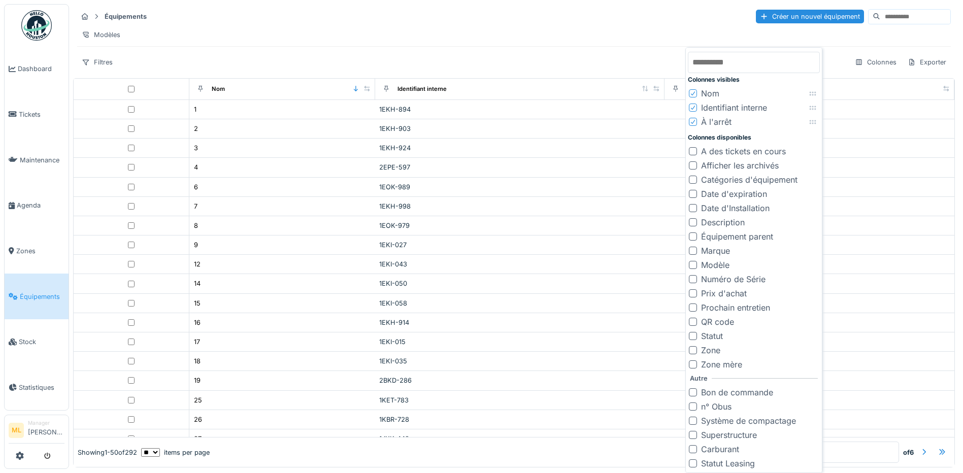
click at [695, 122] on icon at bounding box center [693, 121] width 6 height 5
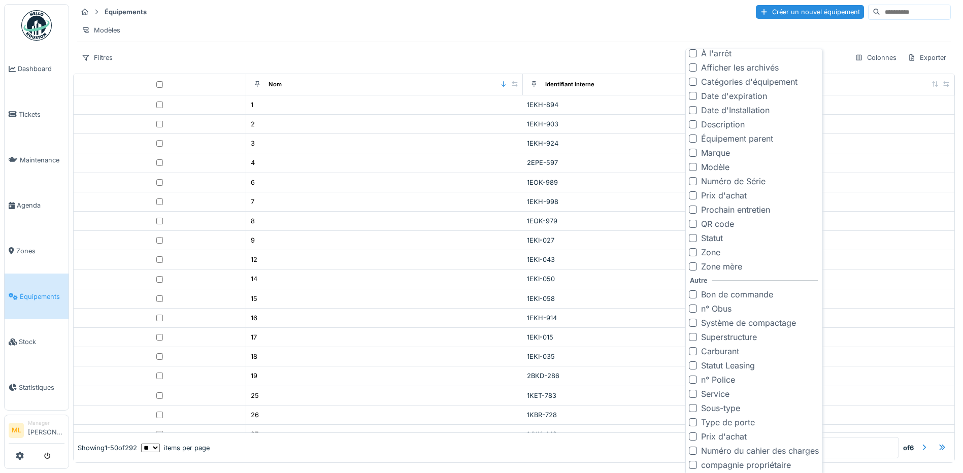
scroll to position [6, 0]
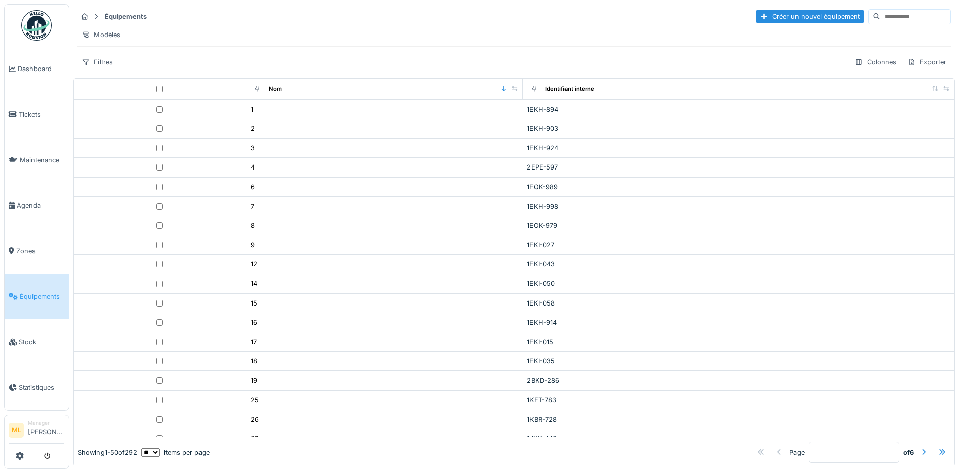
click at [490, 64] on div "Filtres Colonnes Exporter" at bounding box center [514, 62] width 874 height 15
click at [25, 67] on span "Dashboard" at bounding box center [41, 69] width 47 height 10
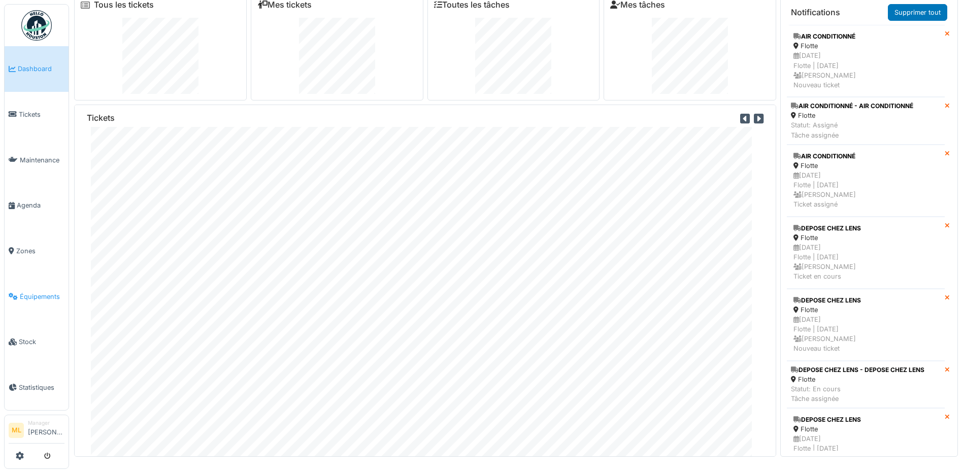
click at [44, 292] on span "Équipements" at bounding box center [42, 297] width 45 height 10
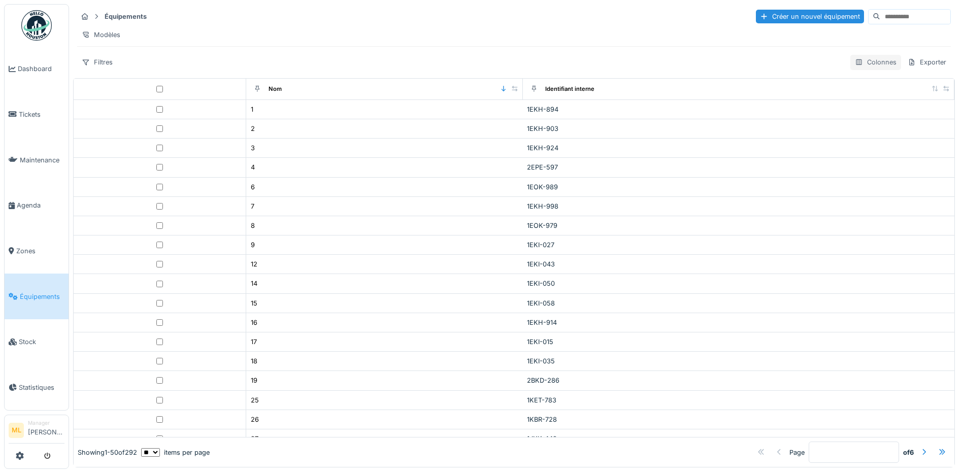
click at [861, 69] on div "Colonnes" at bounding box center [875, 62] width 51 height 15
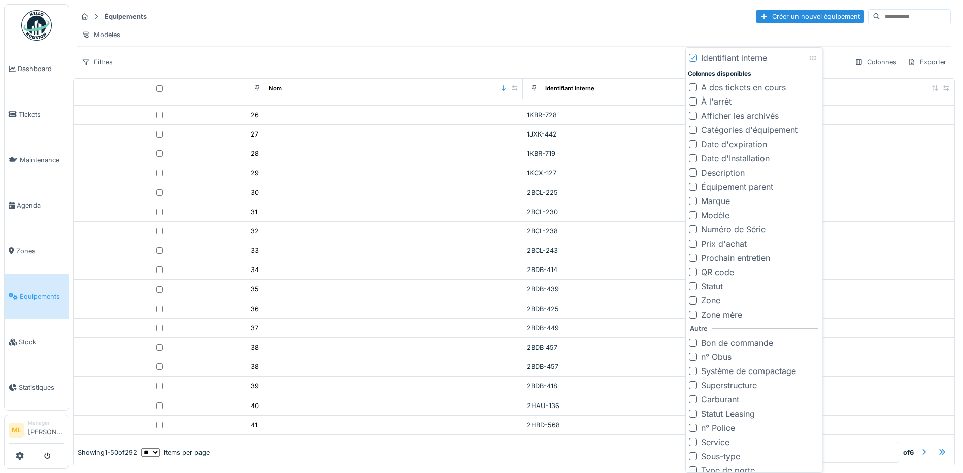
scroll to position [99, 0]
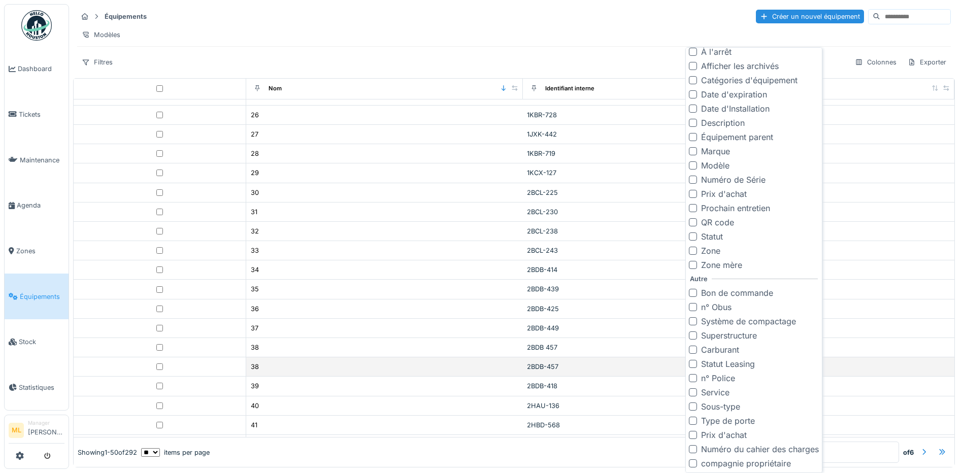
click at [902, 372] on div "2BDB-457" at bounding box center [739, 367] width 424 height 10
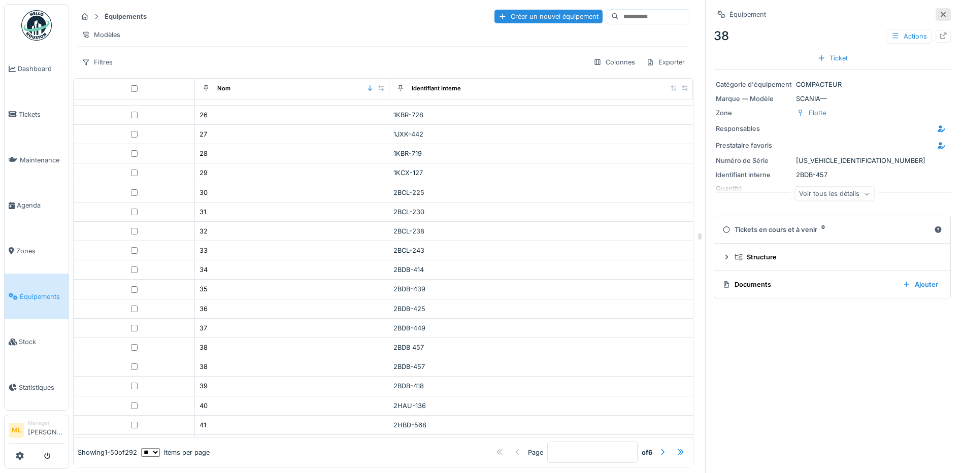
click at [939, 14] on icon at bounding box center [943, 14] width 8 height 7
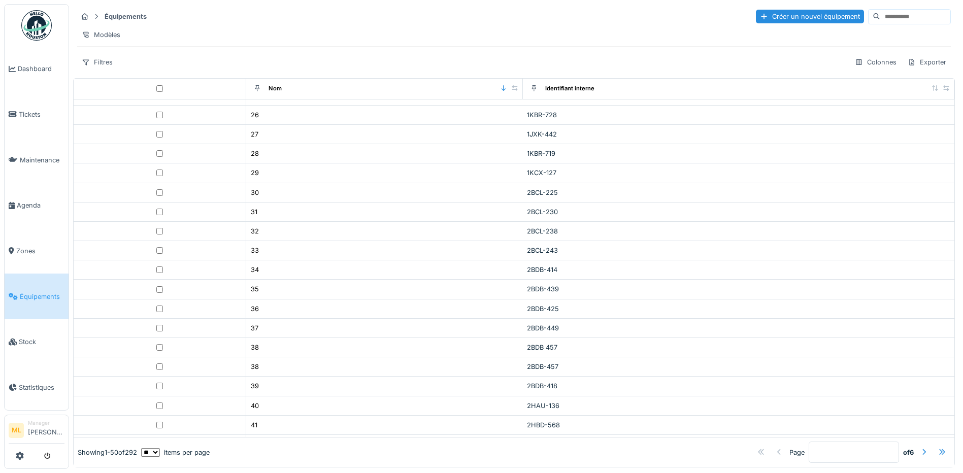
click at [938, 448] on div at bounding box center [942, 453] width 8 height 10
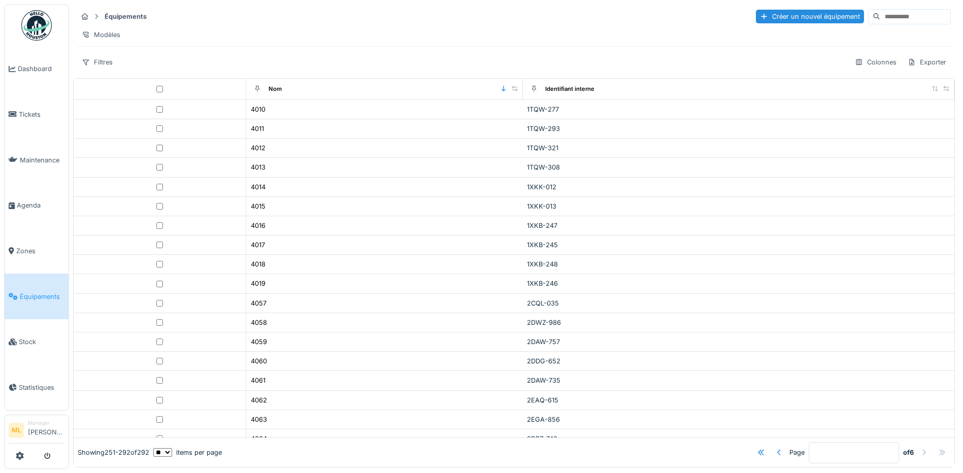
click at [775, 448] on div at bounding box center [779, 453] width 8 height 10
click at [856, 70] on div "Colonnes" at bounding box center [875, 62] width 51 height 15
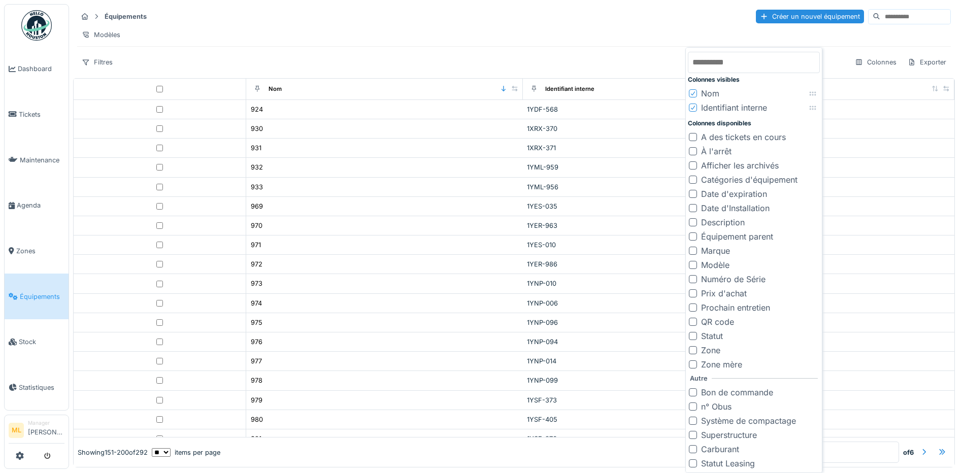
click at [696, 336] on div at bounding box center [693, 336] width 8 height 8
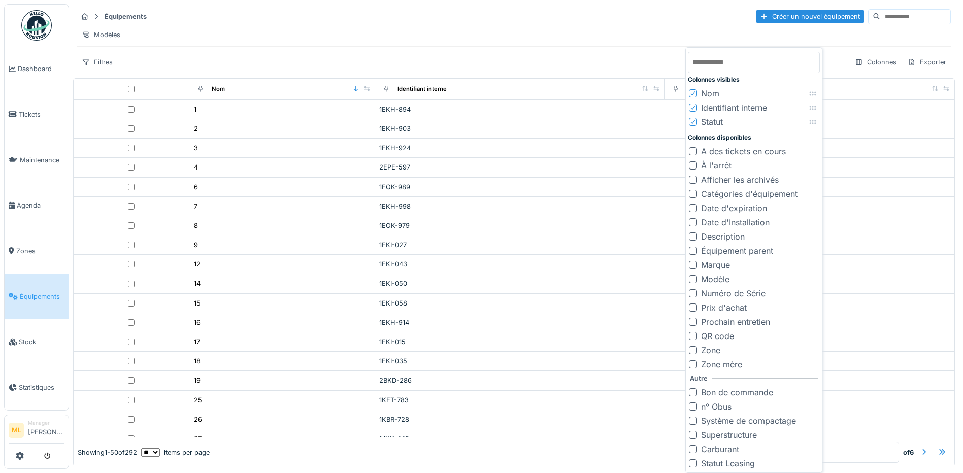
click at [604, 51] on div "Équipements Créer un nouvel équipement Modèles Filtres Colonnes Exporter" at bounding box center [514, 39] width 882 height 70
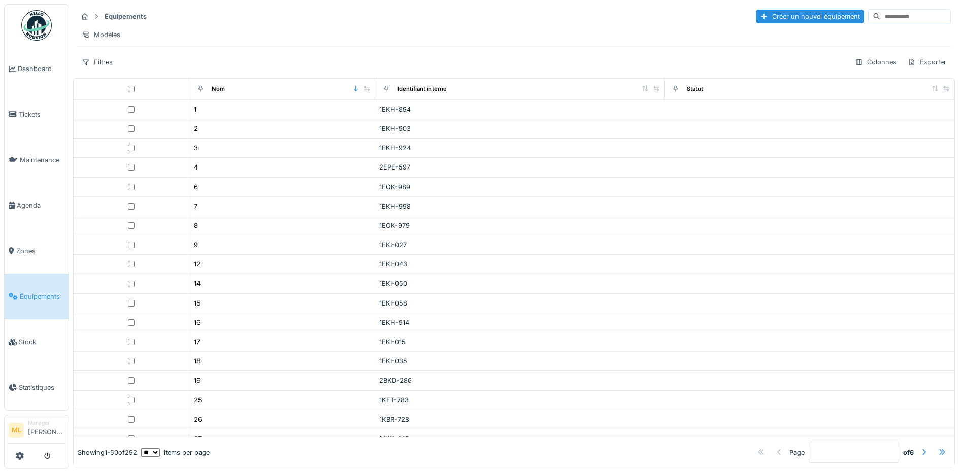
click at [938, 448] on div at bounding box center [942, 453] width 8 height 10
click at [775, 448] on div at bounding box center [779, 453] width 8 height 10
click at [850, 68] on div "Colonnes" at bounding box center [875, 62] width 51 height 15
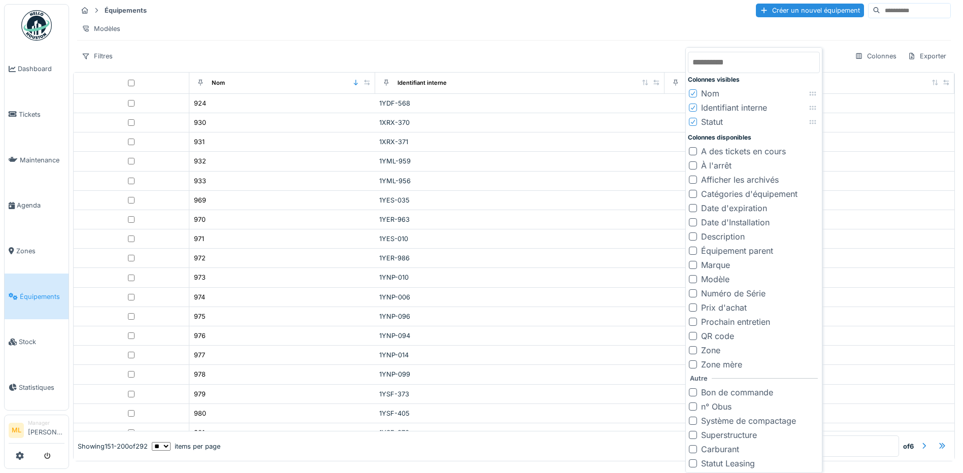
click at [700, 162] on div "À l'arrêt" at bounding box center [710, 165] width 43 height 12
click at [695, 165] on div at bounding box center [693, 165] width 8 height 8
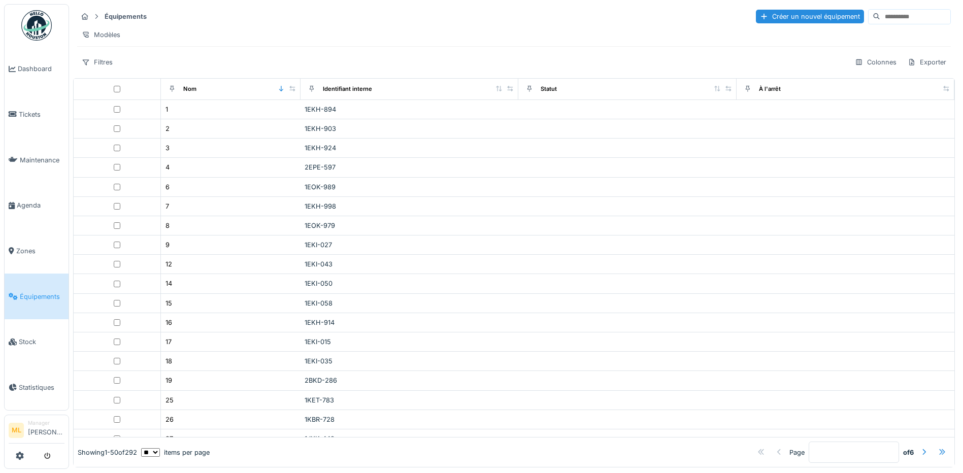
click at [938, 448] on div at bounding box center [942, 453] width 8 height 10
click at [775, 448] on div at bounding box center [779, 453] width 8 height 10
click at [856, 63] on icon at bounding box center [859, 62] width 6 height 6
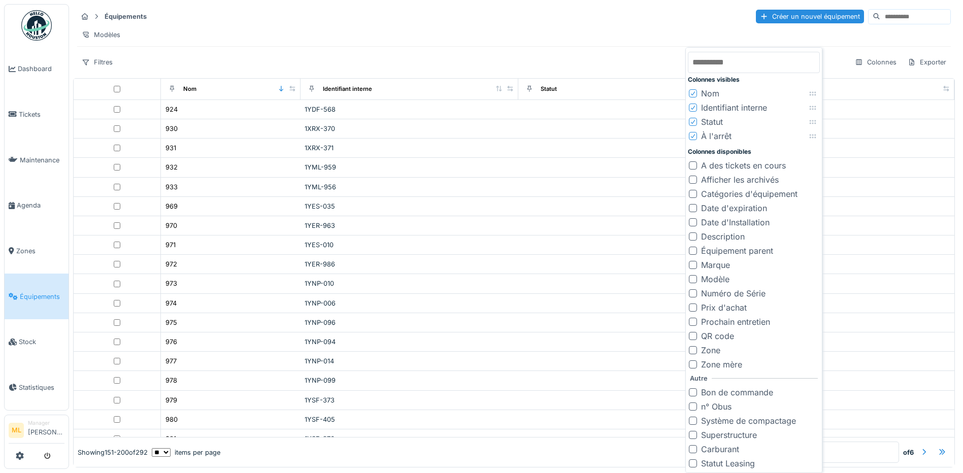
click at [694, 168] on div at bounding box center [693, 165] width 8 height 8
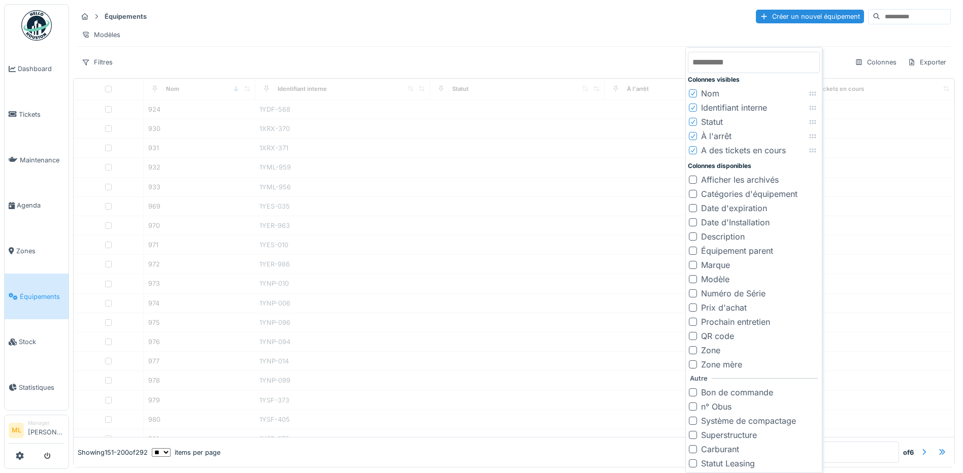
type input "*"
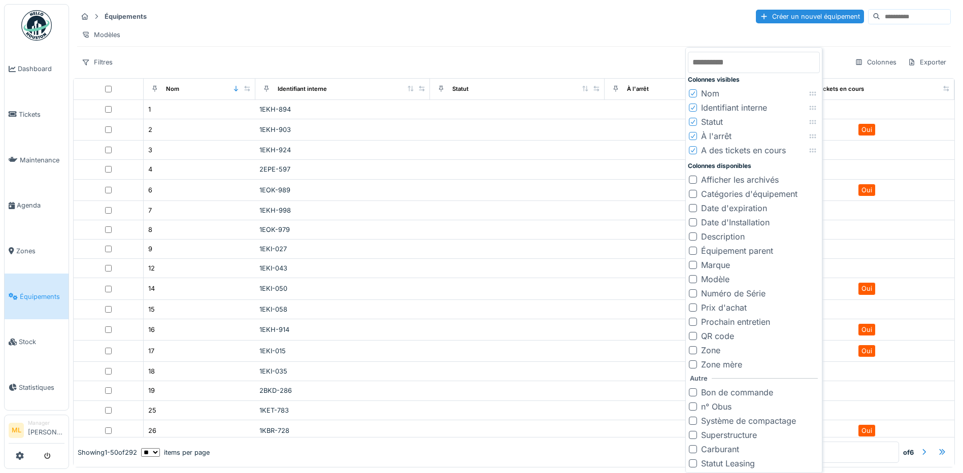
click at [694, 179] on div at bounding box center [693, 180] width 8 height 8
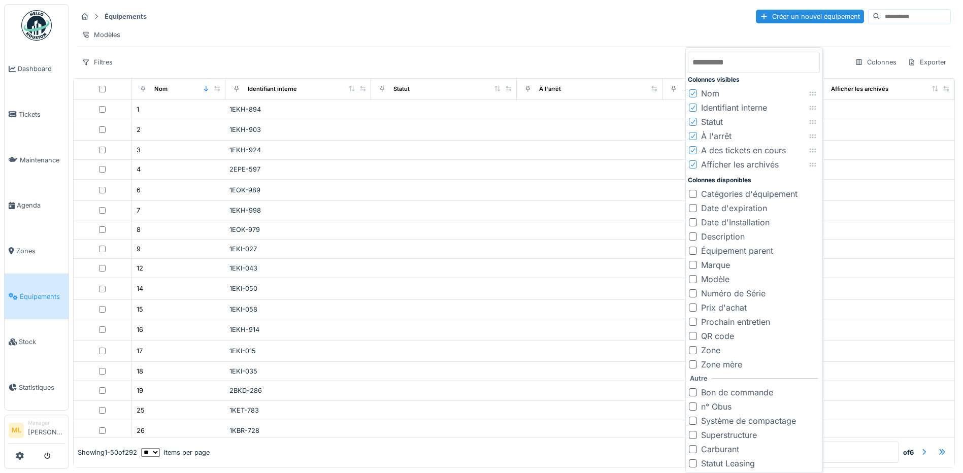
click at [695, 194] on div at bounding box center [693, 194] width 8 height 8
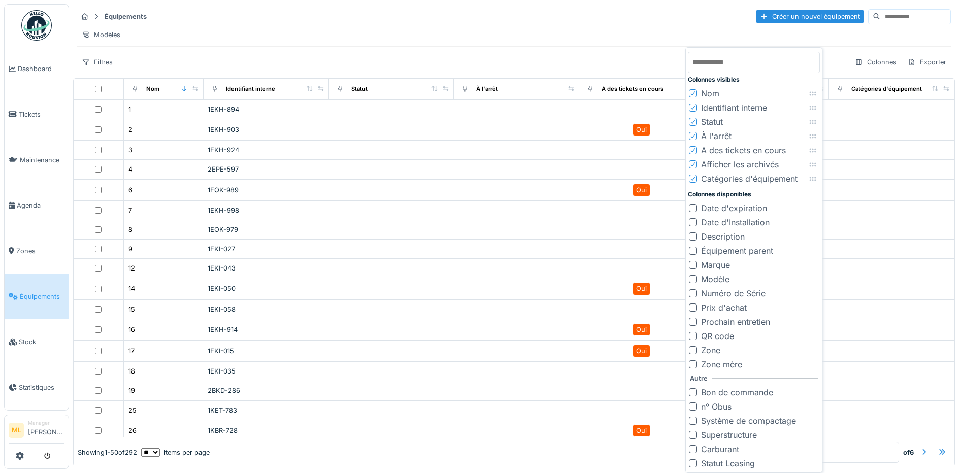
click at [694, 207] on div at bounding box center [693, 208] width 8 height 8
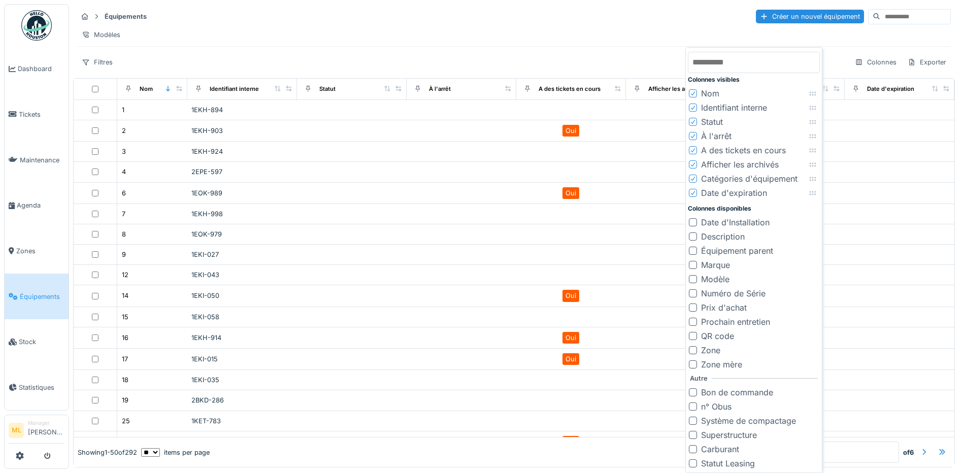
click at [696, 224] on div at bounding box center [693, 222] width 8 height 8
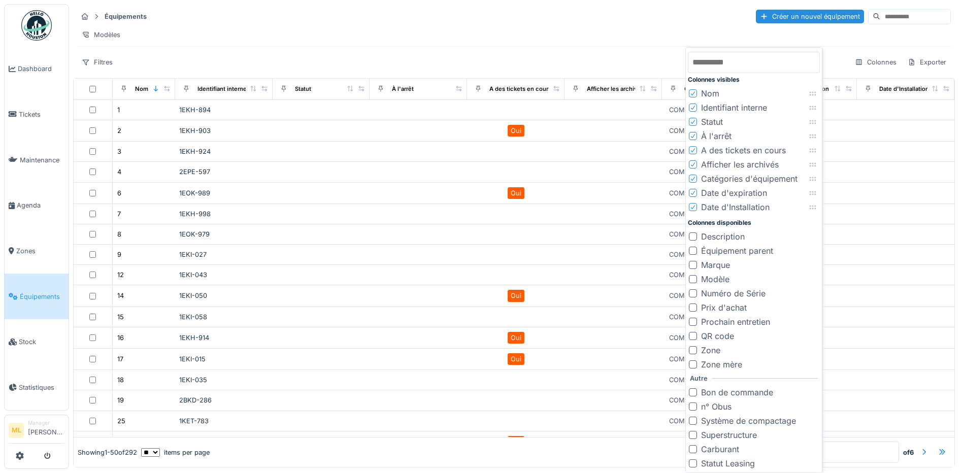
click at [693, 237] on div at bounding box center [693, 236] width 8 height 8
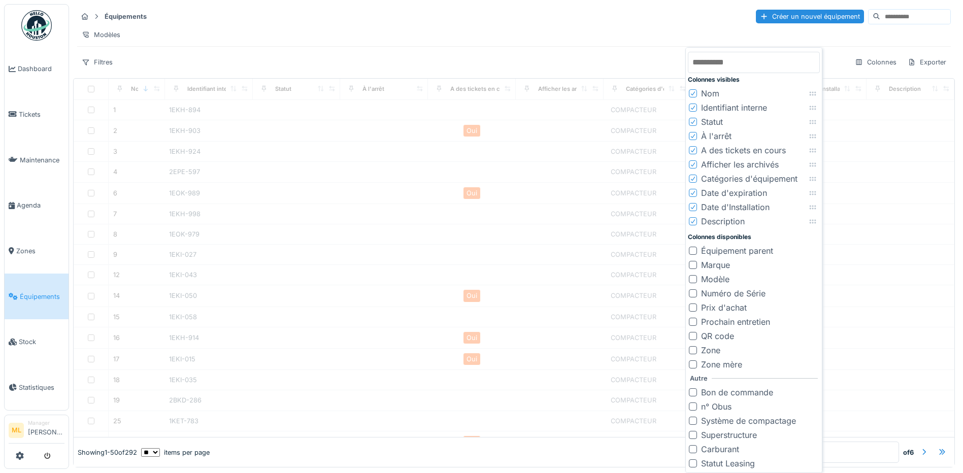
click at [694, 250] on div at bounding box center [693, 251] width 8 height 8
click at [693, 265] on div at bounding box center [693, 265] width 8 height 8
click at [692, 276] on div at bounding box center [693, 279] width 8 height 8
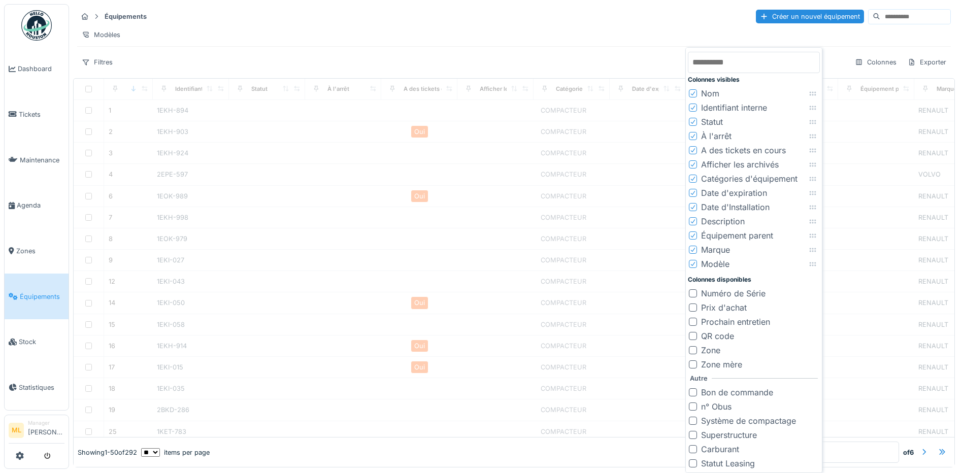
click at [691, 293] on div at bounding box center [693, 293] width 8 height 8
click at [691, 308] on div at bounding box center [693, 308] width 8 height 8
click at [694, 323] on div at bounding box center [693, 322] width 8 height 8
click at [695, 338] on div at bounding box center [693, 336] width 8 height 8
click at [692, 349] on div at bounding box center [693, 350] width 8 height 8
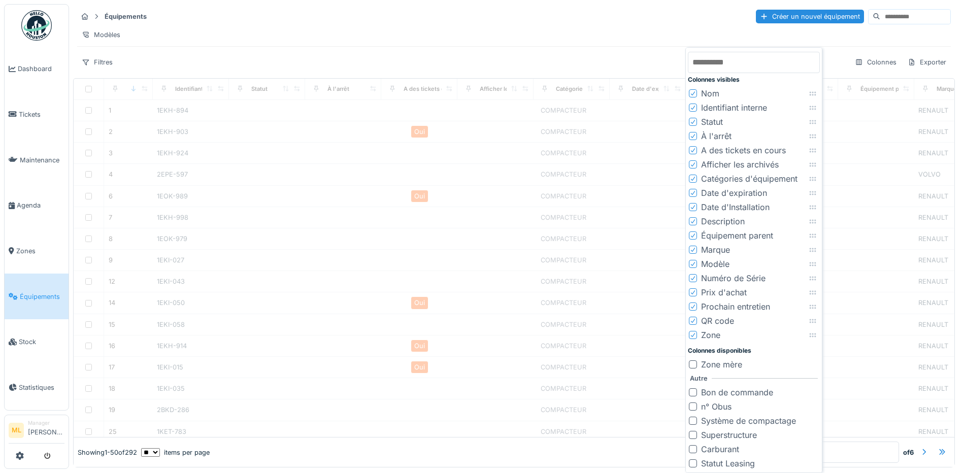
click at [694, 367] on div at bounding box center [693, 364] width 8 height 8
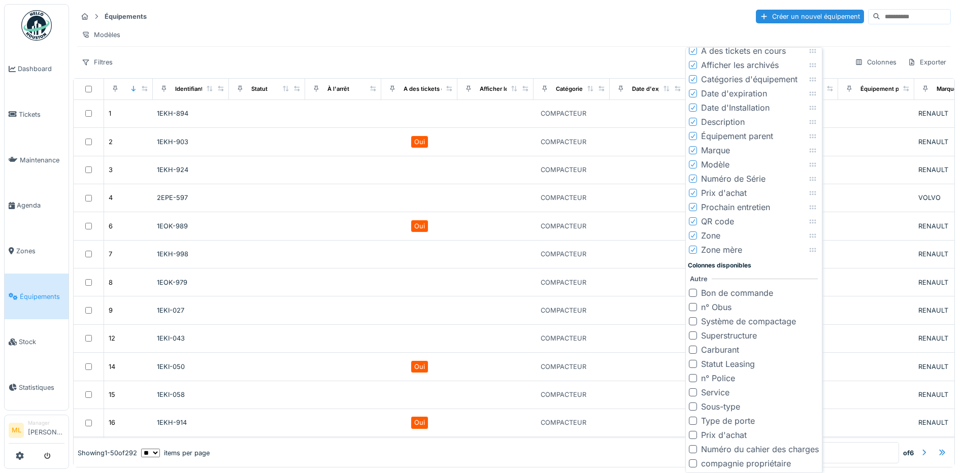
click at [696, 293] on div at bounding box center [693, 293] width 8 height 8
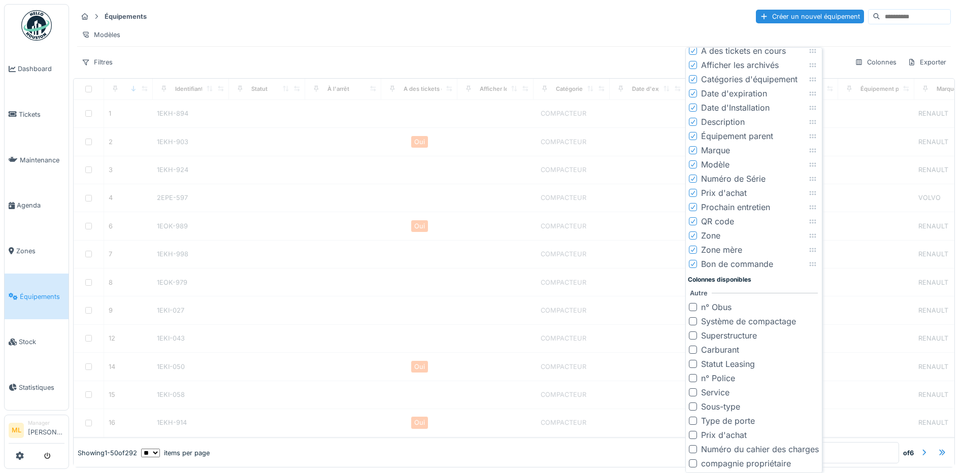
click at [694, 309] on div at bounding box center [693, 307] width 8 height 8
click at [695, 321] on div at bounding box center [693, 321] width 8 height 8
click at [695, 337] on div at bounding box center [693, 335] width 8 height 8
click at [694, 351] on div at bounding box center [693, 350] width 8 height 8
click at [693, 364] on div at bounding box center [693, 364] width 8 height 8
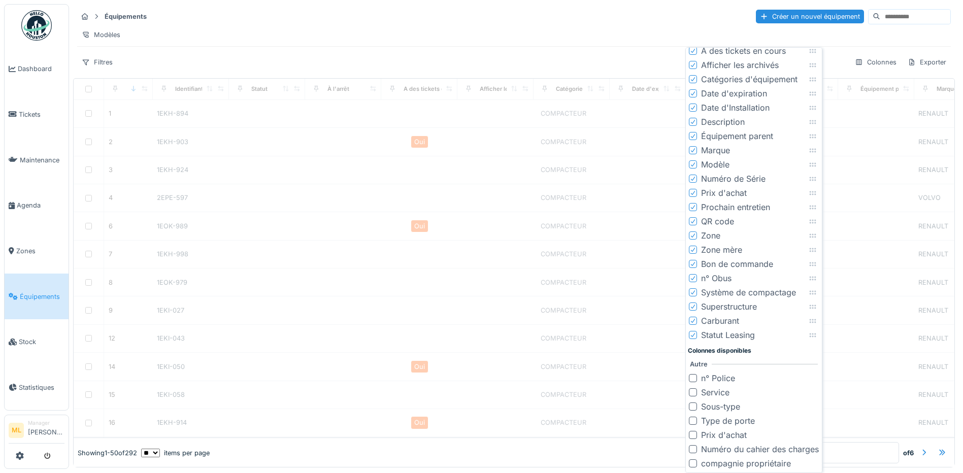
click at [696, 380] on div at bounding box center [693, 378] width 8 height 8
click at [695, 394] on div at bounding box center [693, 392] width 8 height 8
click at [693, 408] on div at bounding box center [693, 407] width 8 height 8
click at [694, 422] on div at bounding box center [693, 421] width 8 height 8
click at [694, 437] on div at bounding box center [693, 435] width 8 height 8
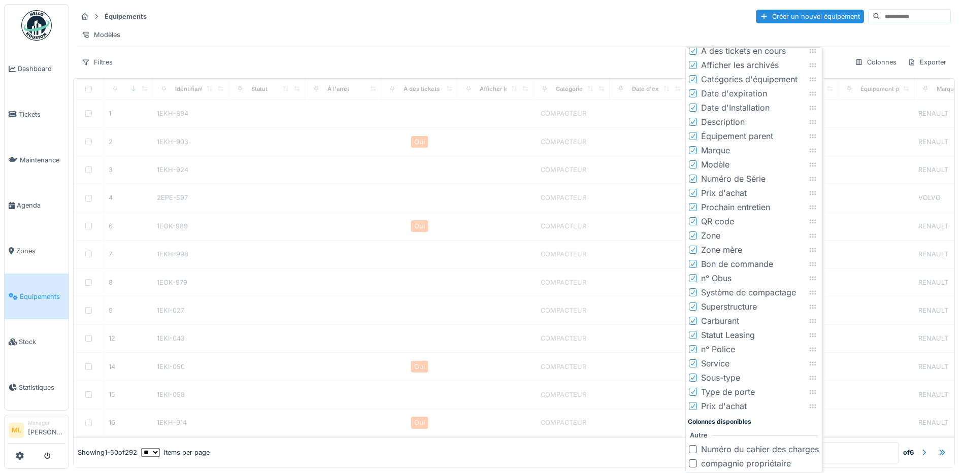
click at [695, 449] on div at bounding box center [693, 449] width 8 height 8
click at [701, 464] on div "compagnie propriétaire" at bounding box center [746, 463] width 90 height 12
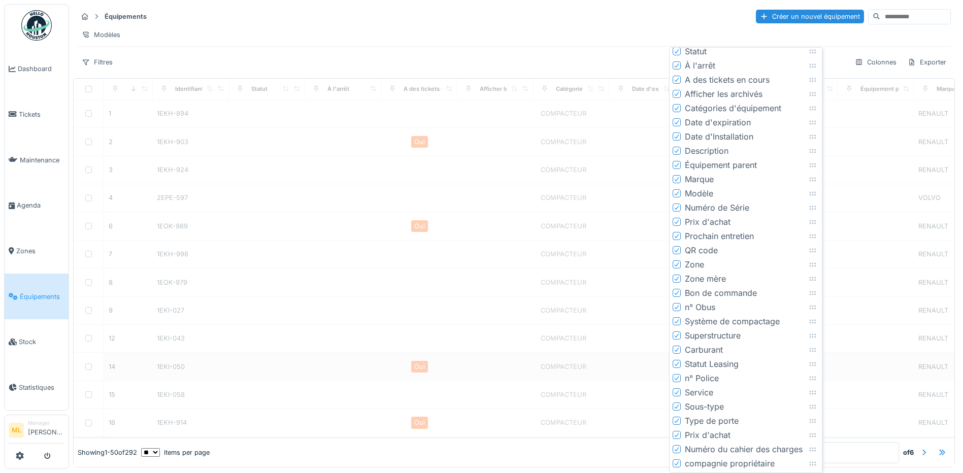
scroll to position [71, 0]
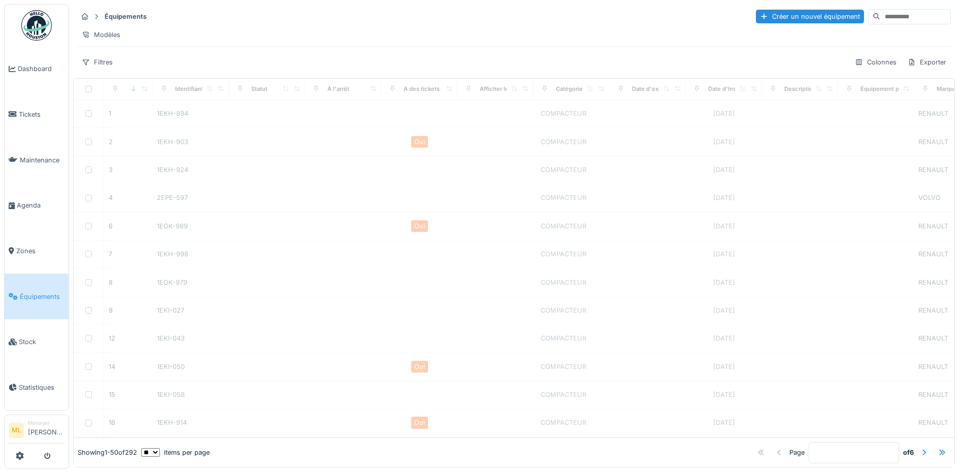
click at [552, 36] on div "Modèles" at bounding box center [514, 34] width 874 height 15
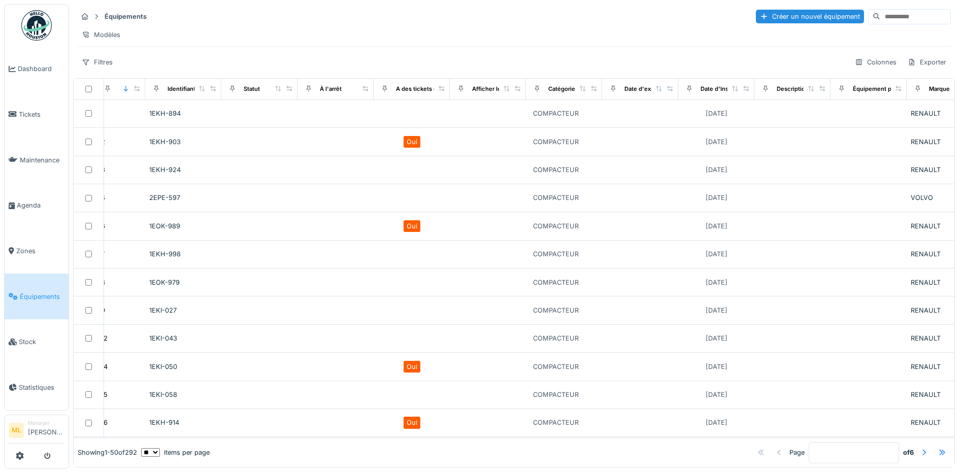
scroll to position [0, 0]
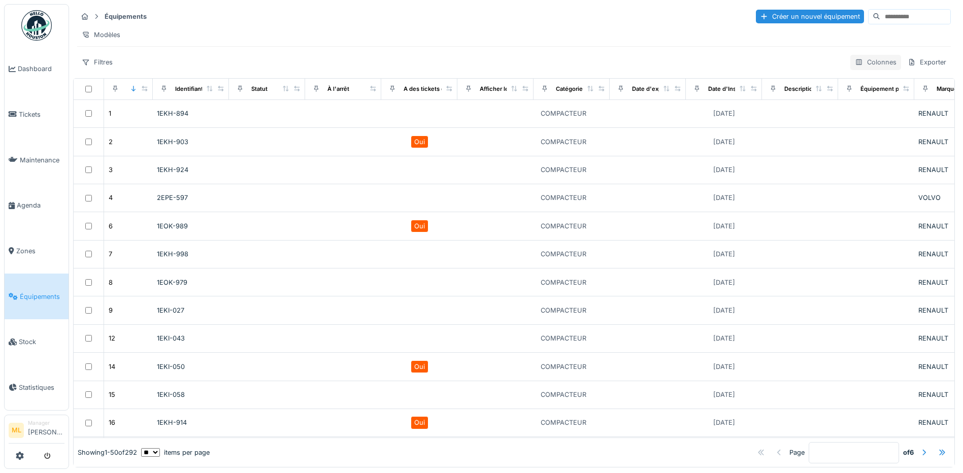
click at [868, 68] on div "Colonnes" at bounding box center [875, 62] width 51 height 15
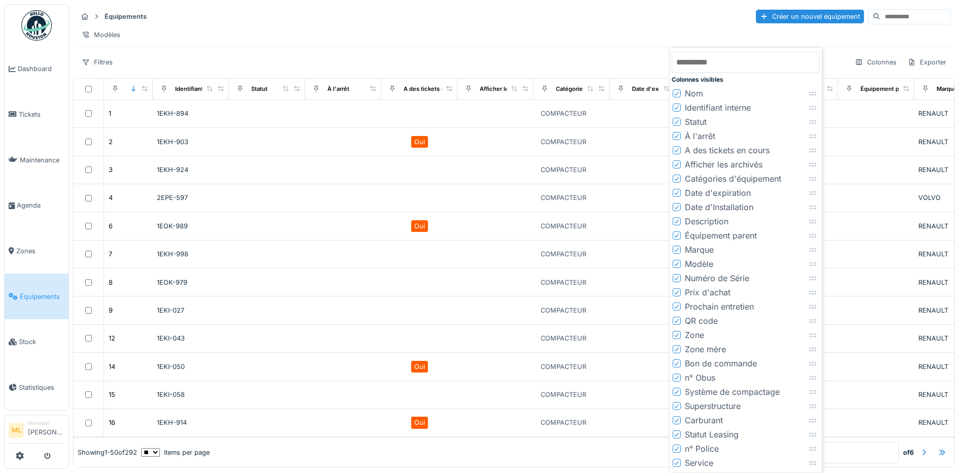
click at [677, 464] on icon at bounding box center [677, 462] width 6 height 5
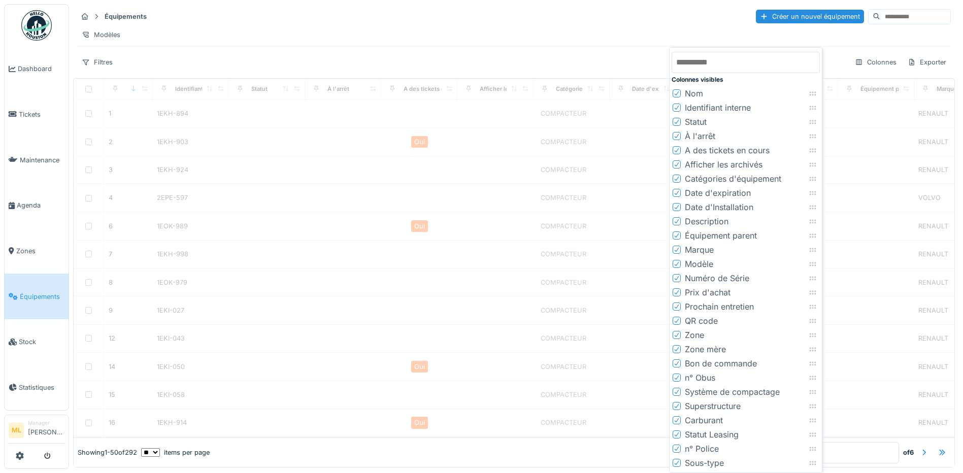
click at [678, 451] on icon at bounding box center [677, 448] width 6 height 5
click at [678, 432] on icon at bounding box center [677, 434] width 6 height 5
click at [678, 422] on icon at bounding box center [677, 420] width 6 height 5
click at [679, 409] on div at bounding box center [677, 407] width 6 height 10
click at [677, 394] on icon at bounding box center [677, 391] width 6 height 5
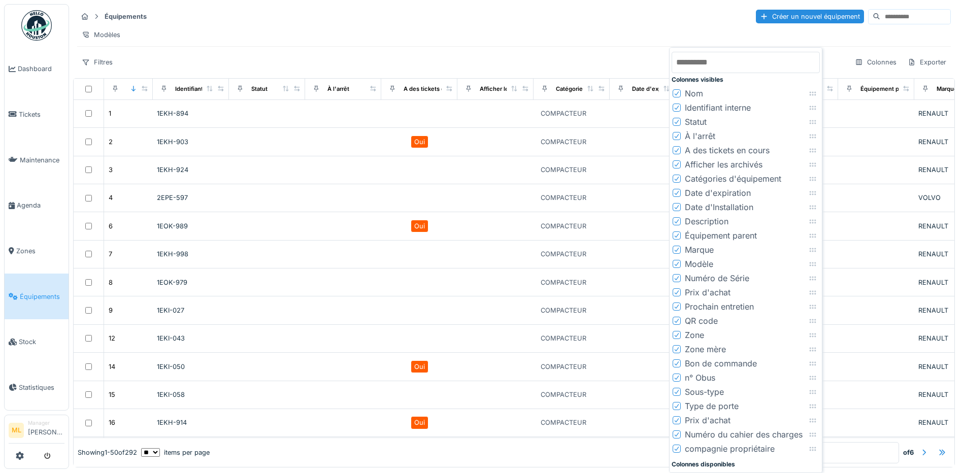
click at [678, 378] on icon at bounding box center [677, 377] width 6 height 5
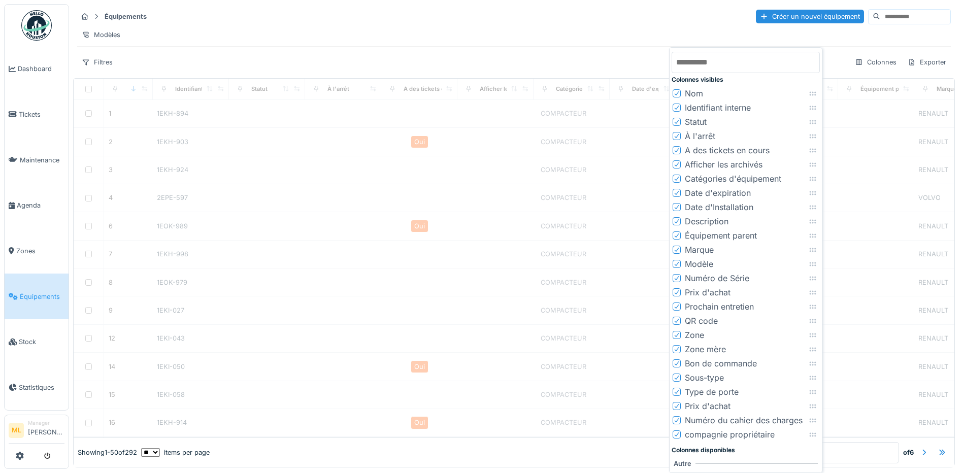
click at [680, 365] on icon at bounding box center [677, 363] width 6 height 5
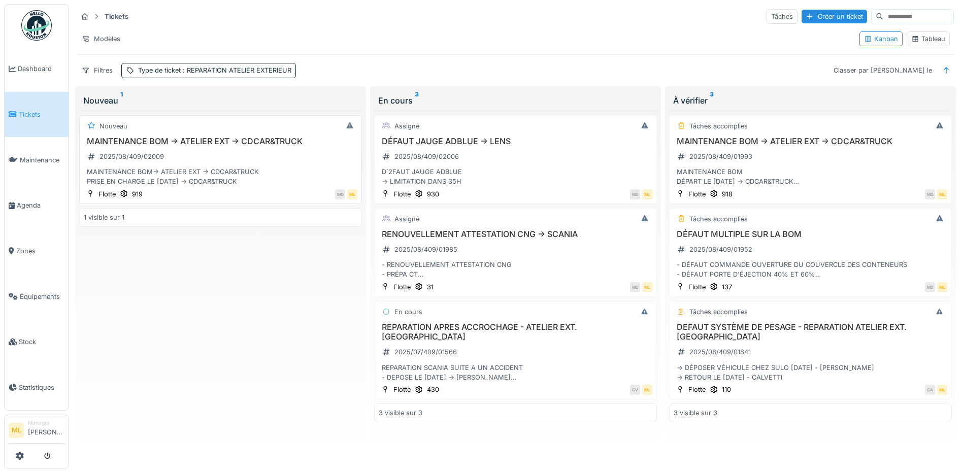
click at [217, 159] on div "MAINTENANCE BOM -> ATELIER EXT -> CDCAR&TRUCK 2025/08/409/02009 MAINTENANCE BOM…" at bounding box center [221, 162] width 274 height 50
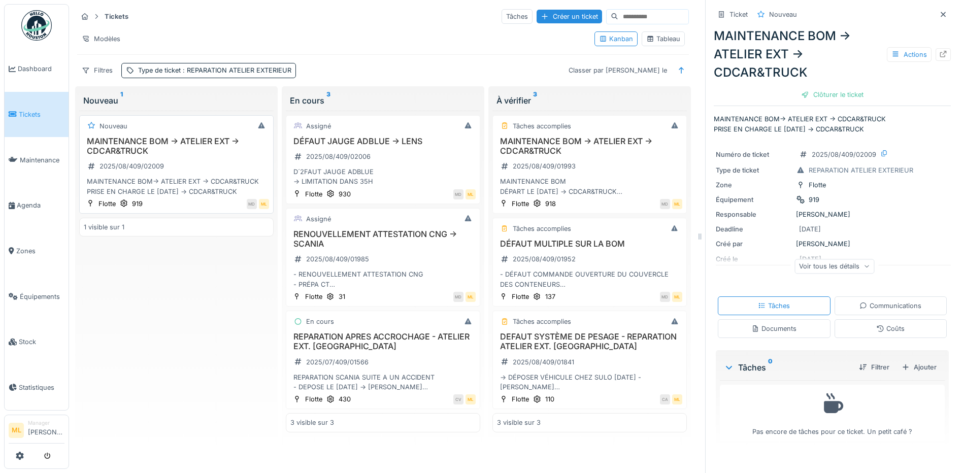
click at [217, 159] on div "MAINTENANCE BOM -> ATELIER EXT -> CDCAR&TRUCK 2025/08/409/02009 MAINTENANCE BOM…" at bounding box center [176, 167] width 185 height 60
click at [392, 172] on div "D´2FAUT JAUGE ADBLUE -> LIMITATION DANS 35H" at bounding box center [382, 176] width 185 height 19
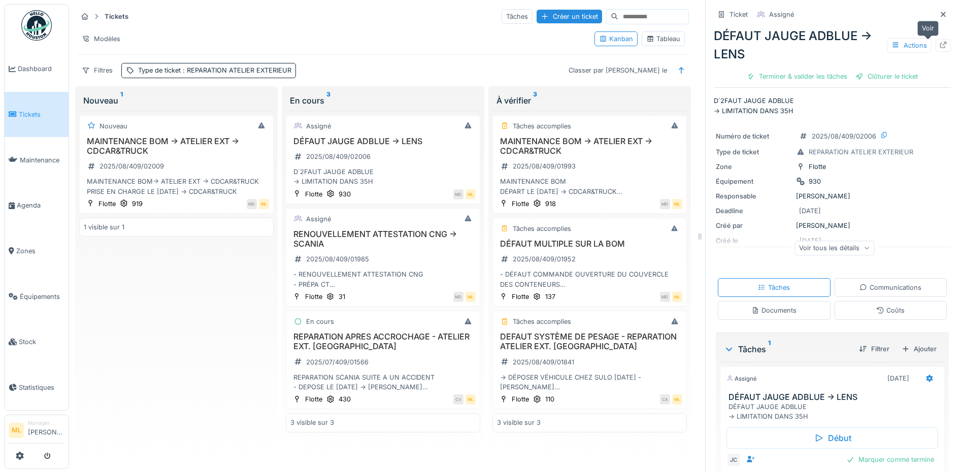
click at [939, 46] on icon at bounding box center [943, 45] width 8 height 7
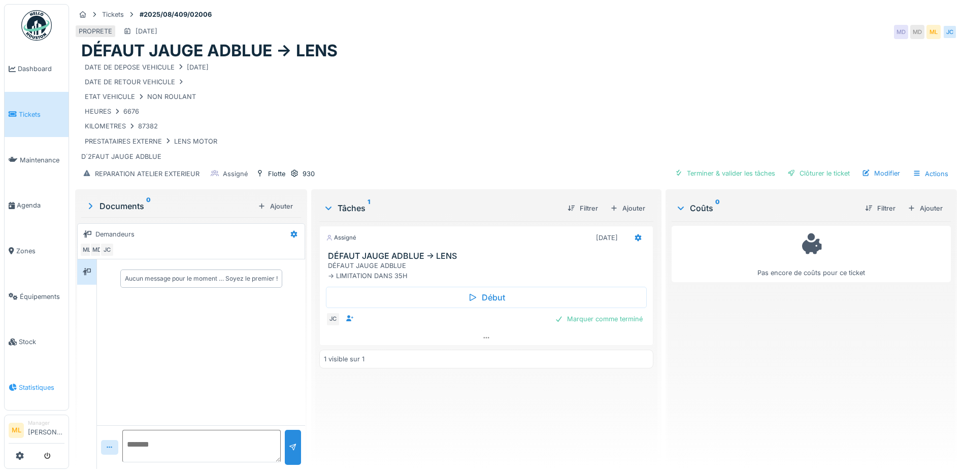
click at [31, 383] on span "Statistiques" at bounding box center [42, 388] width 46 height 10
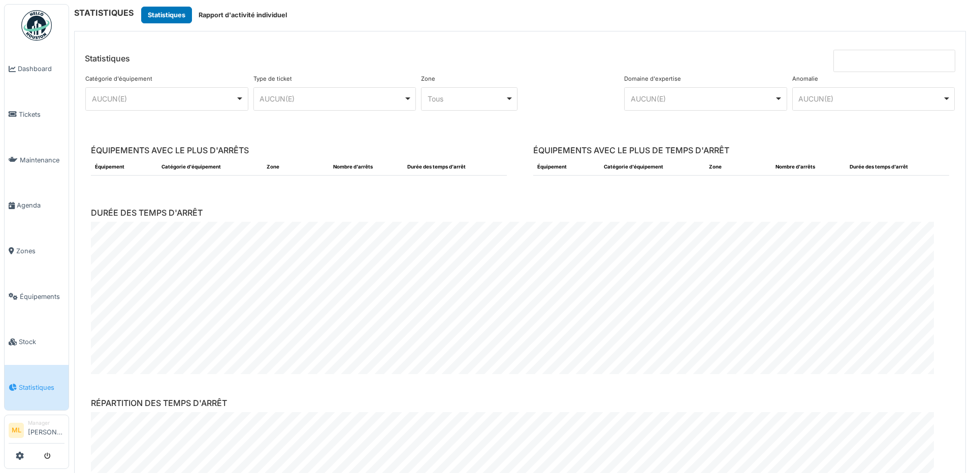
click at [239, 100] on div "AUCUN(E) Remove item" at bounding box center [167, 98] width 154 height 15
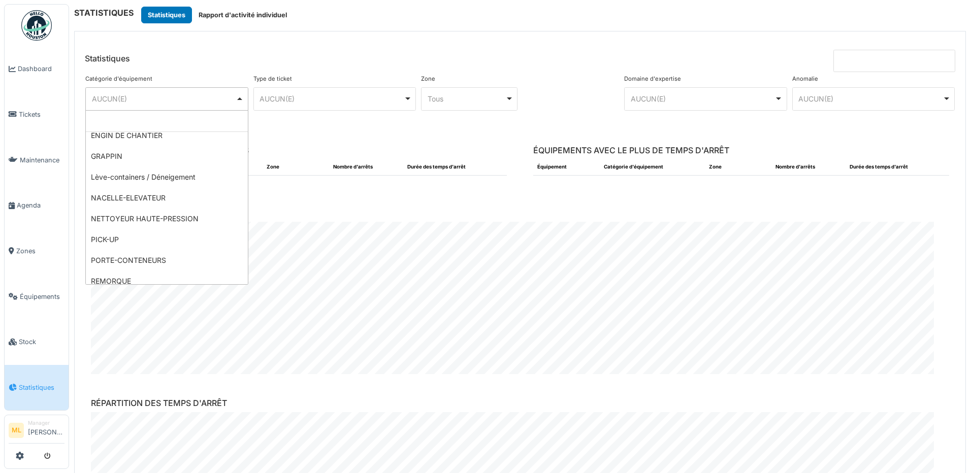
scroll to position [190, 0]
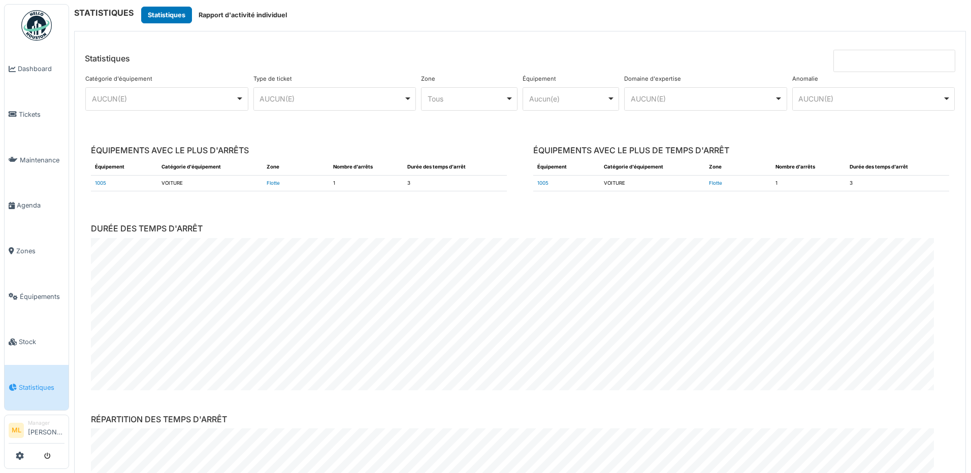
click at [403, 99] on div "AUCUN(E) Remove item" at bounding box center [334, 98] width 154 height 15
click at [507, 100] on div "Tous Remove item" at bounding box center [469, 98] width 88 height 15
click at [610, 98] on div "Aucun(e) Remove item" at bounding box center [571, 98] width 88 height 15
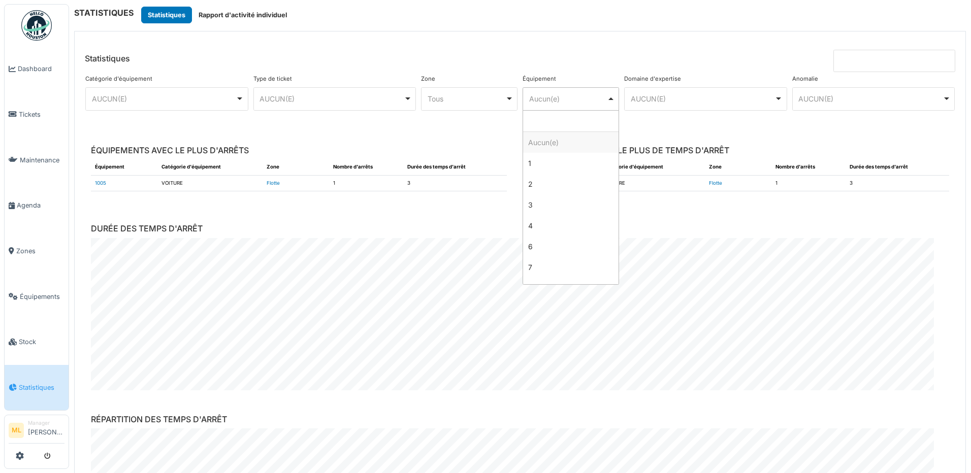
click at [610, 98] on div "Aucun(e) Remove item" at bounding box center [571, 98] width 88 height 15
click at [943, 99] on div "******** AUCUN(E) Remove item" at bounding box center [873, 98] width 163 height 23
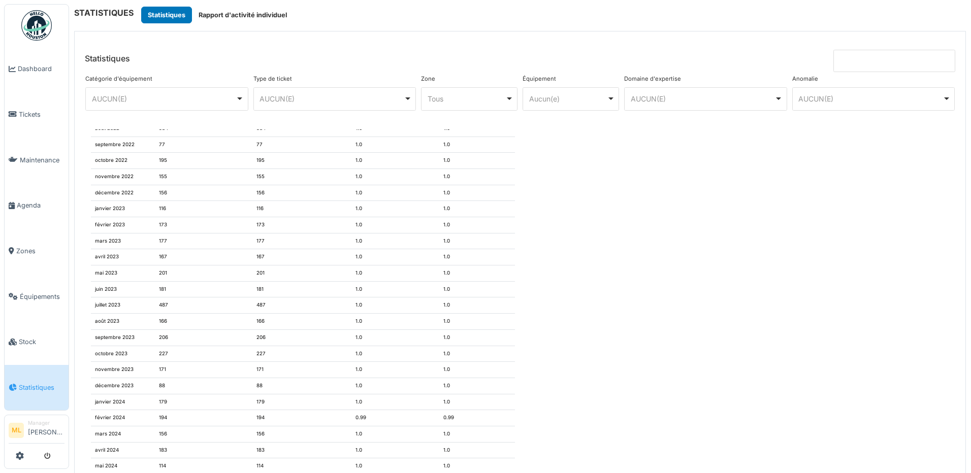
scroll to position [2635, 0]
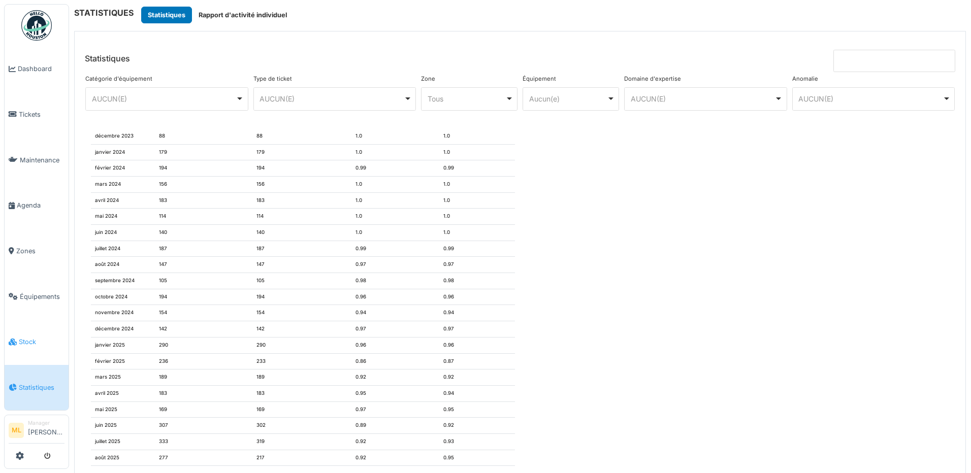
click at [32, 337] on span "Stock" at bounding box center [42, 342] width 46 height 10
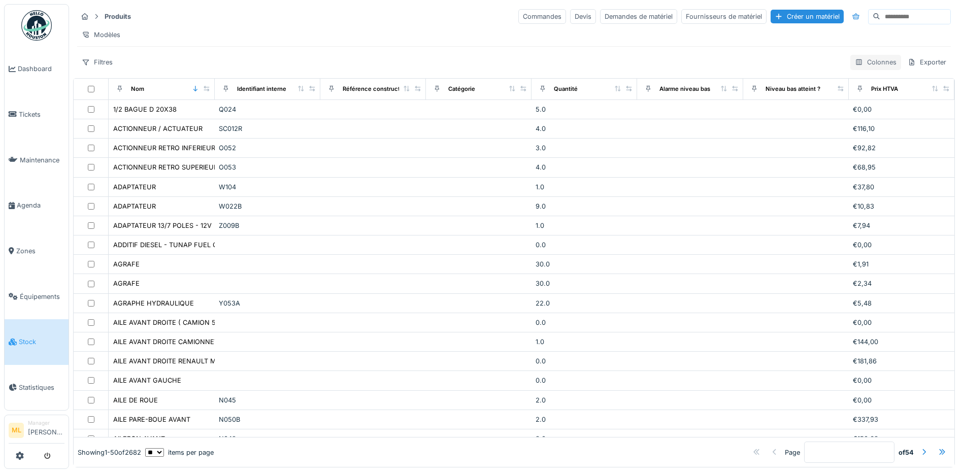
click at [860, 70] on div "Colonnes" at bounding box center [875, 62] width 51 height 15
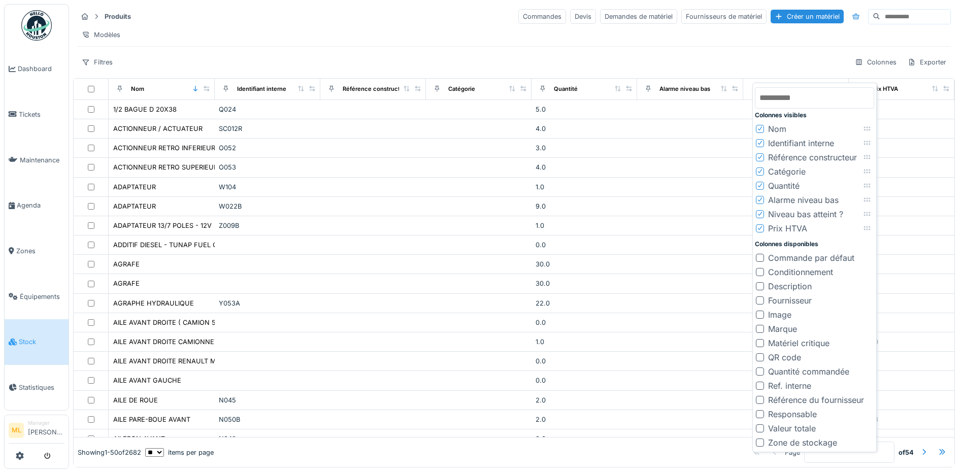
scroll to position [6, 0]
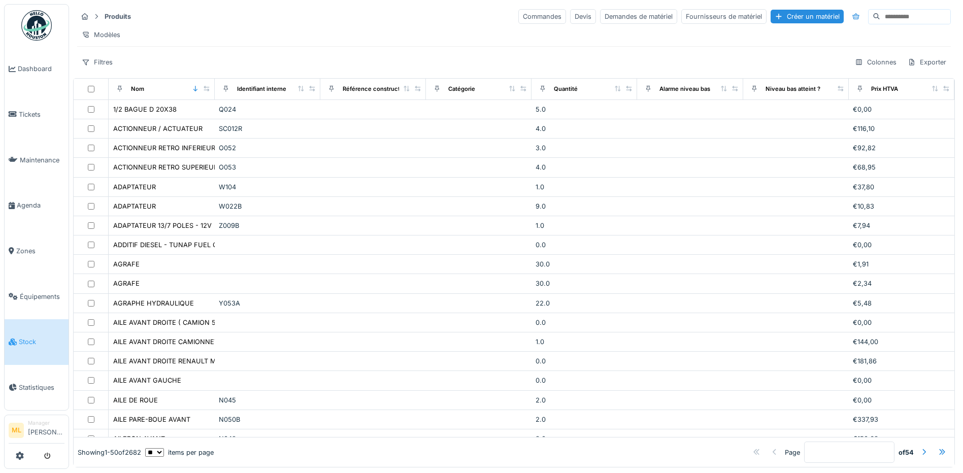
click at [691, 55] on div "Produits Commandes Devis Demandes de matériel Fournisseurs de matériel Créer un…" at bounding box center [514, 39] width 882 height 70
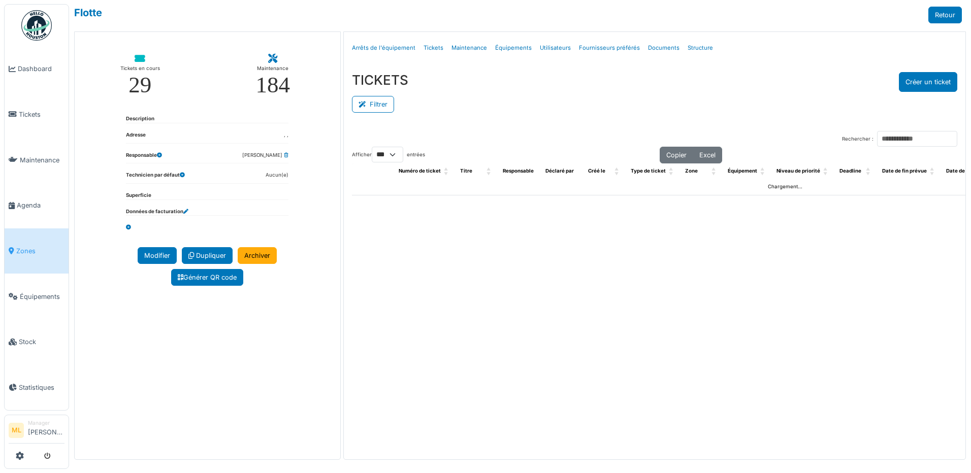
select select "***"
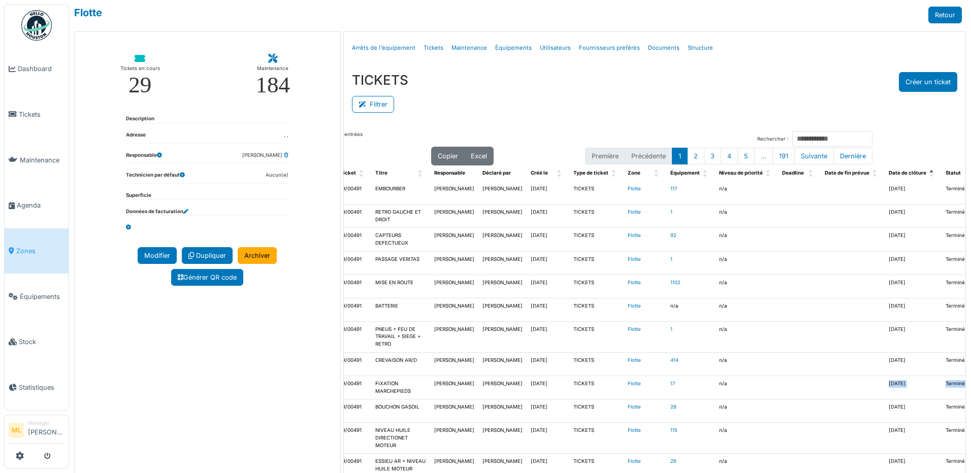
scroll to position [0, 253]
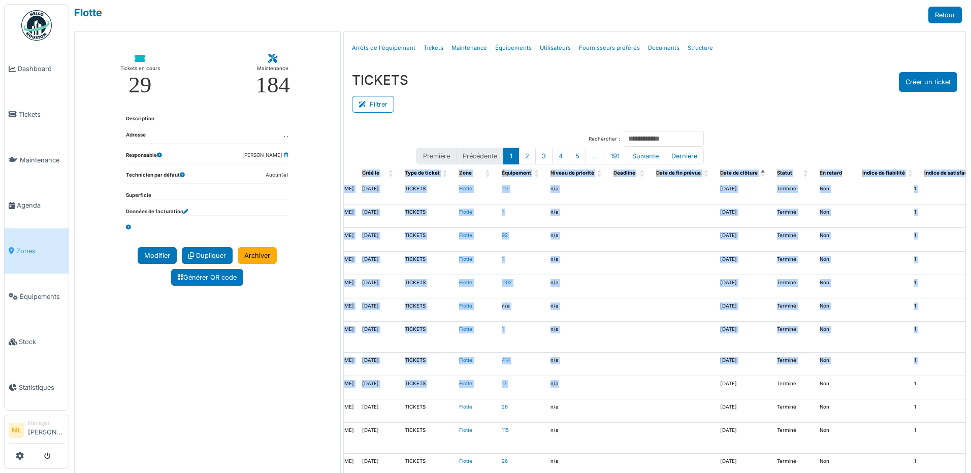
drag, startPoint x: 917, startPoint y: 386, endPoint x: 972, endPoint y: 388, distance: 55.3
click at [970, 388] on html "Dashboard Tickets Maintenance [GEOGRAPHIC_DATA] Zones Équipements Stock Statist…" at bounding box center [485, 236] width 971 height 473
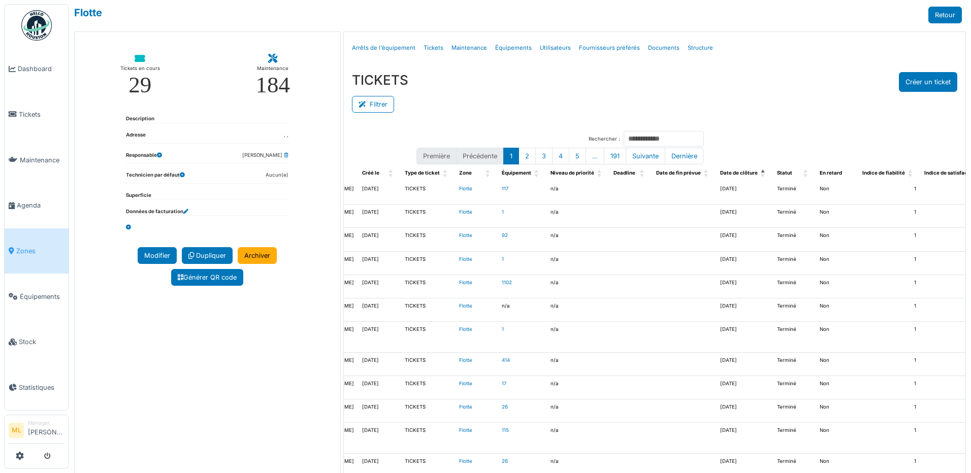
click at [858, 223] on td "1" at bounding box center [889, 216] width 62 height 23
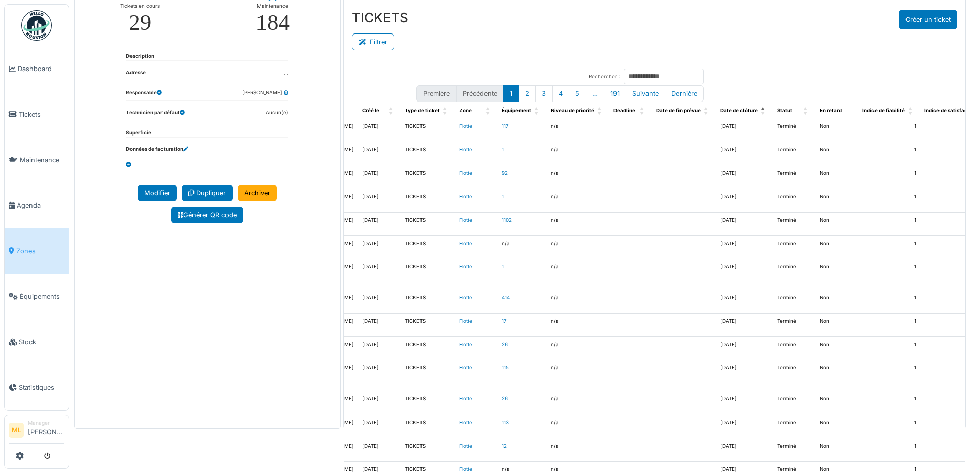
scroll to position [0, 0]
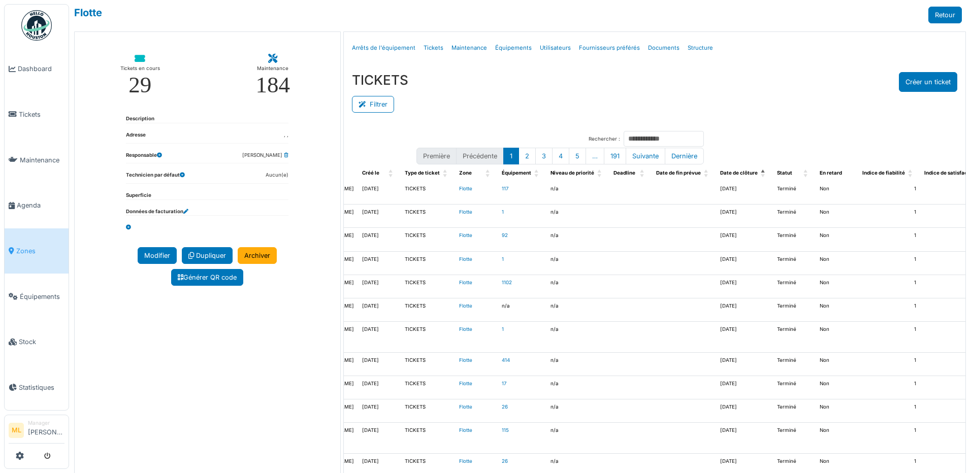
click at [24, 250] on span "Zones" at bounding box center [40, 251] width 48 height 10
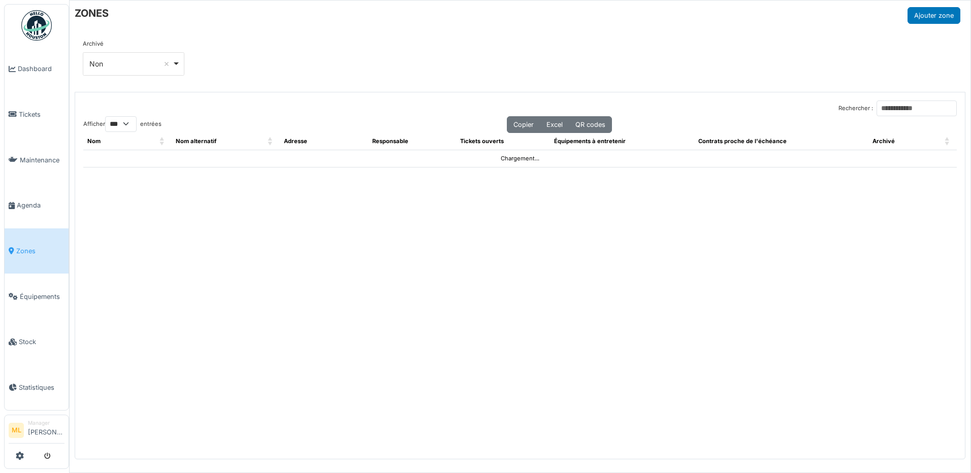
select select "***"
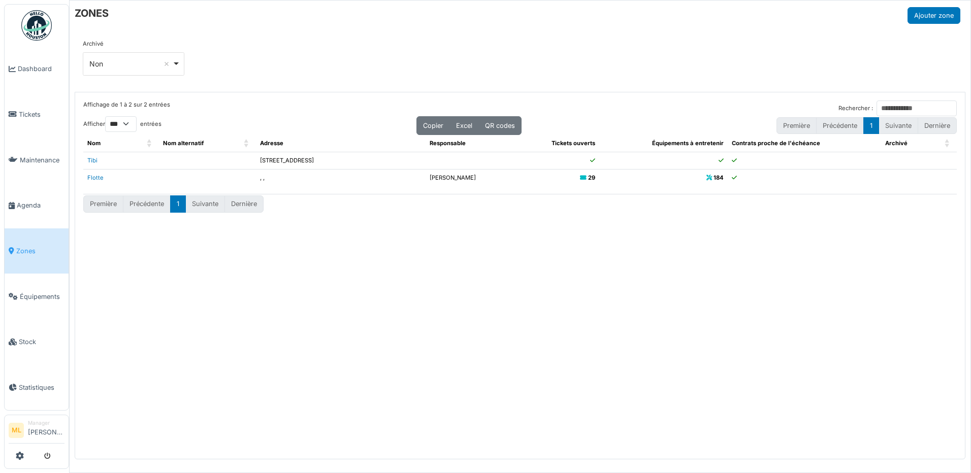
click at [368, 112] on div "Affichage de 1 à 2 sur 2 entrées Rechercher :" at bounding box center [519, 109] width 873 height 16
click at [36, 206] on span "Agenda" at bounding box center [41, 206] width 48 height 10
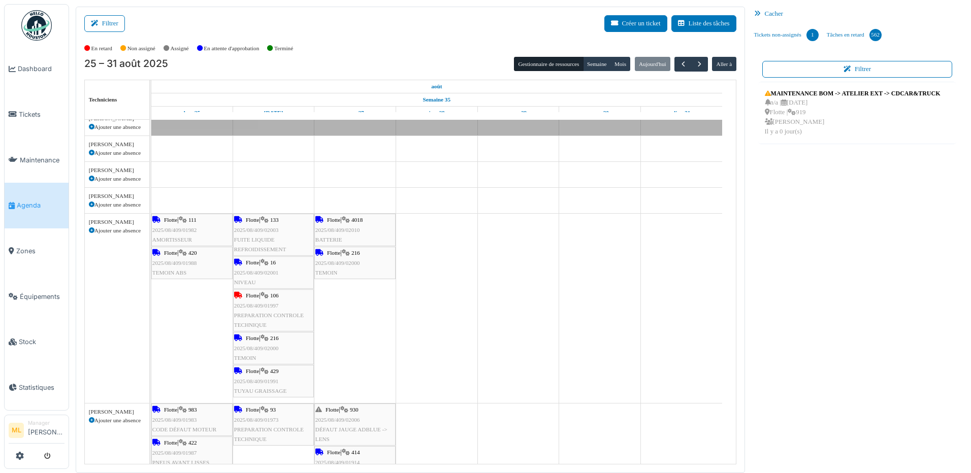
scroll to position [660, 0]
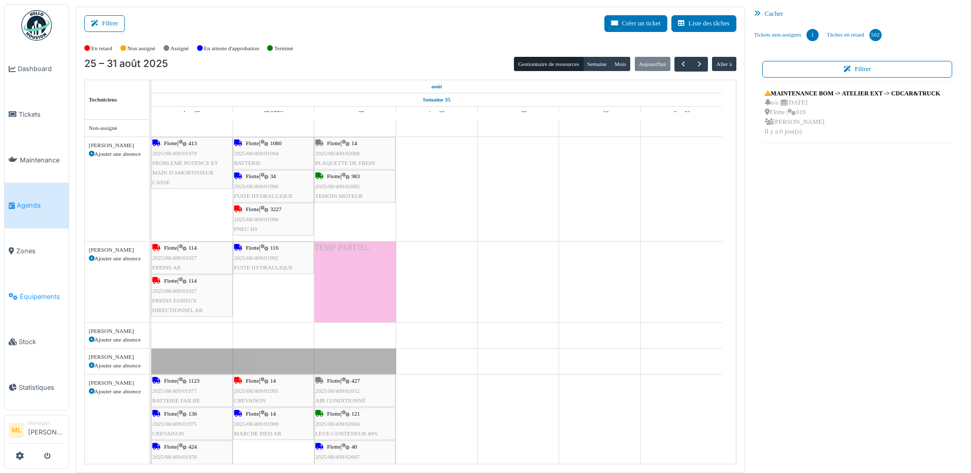
drag, startPoint x: 35, startPoint y: 288, endPoint x: 63, endPoint y: 302, distance: 30.9
click at [35, 292] on span "Équipements" at bounding box center [42, 297] width 45 height 10
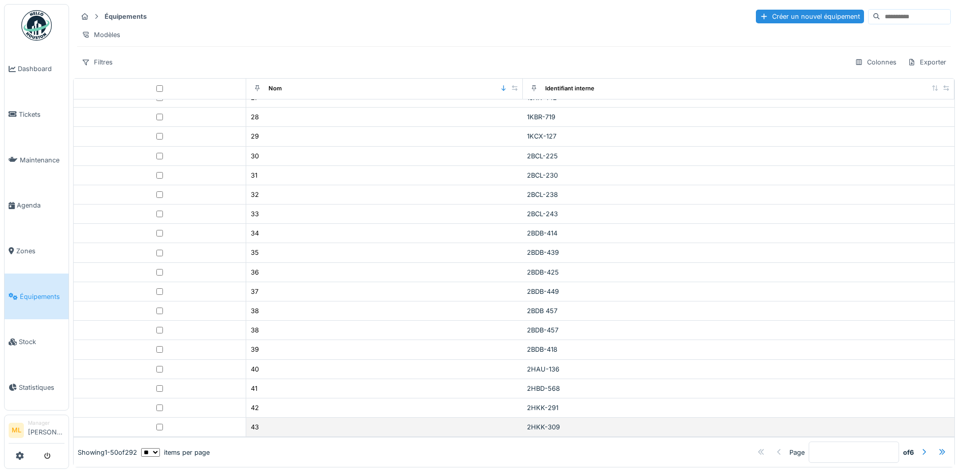
scroll to position [508, 0]
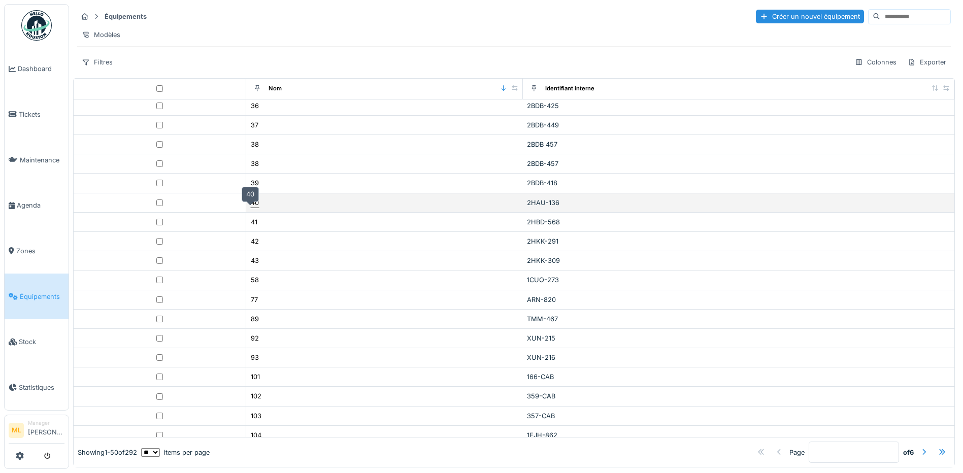
click at [251, 208] on div "40" at bounding box center [255, 203] width 8 height 10
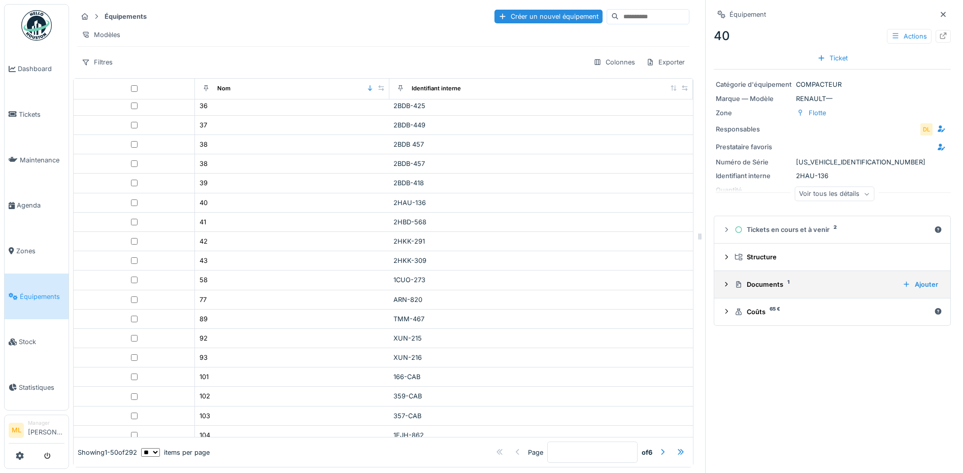
click at [750, 284] on div "Documents 1" at bounding box center [814, 285] width 160 height 10
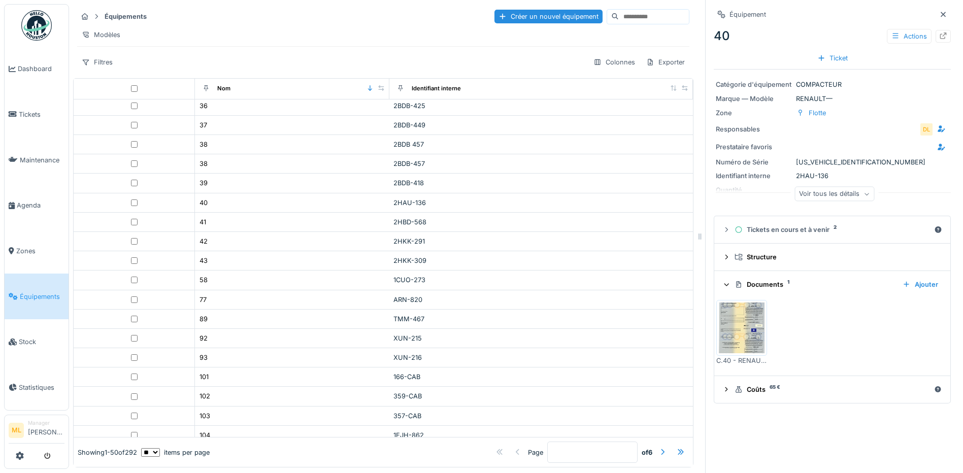
click at [754, 322] on img at bounding box center [742, 328] width 46 height 51
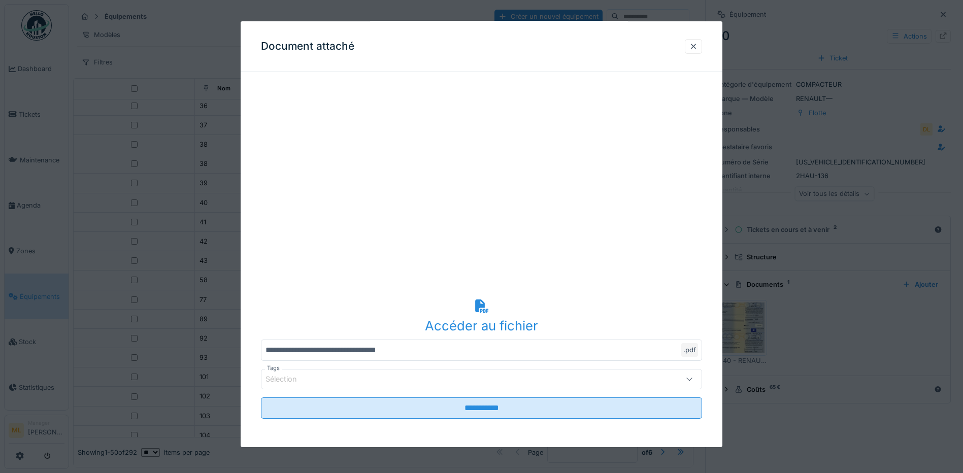
scroll to position [8, 0]
click at [697, 46] on div at bounding box center [693, 47] width 8 height 10
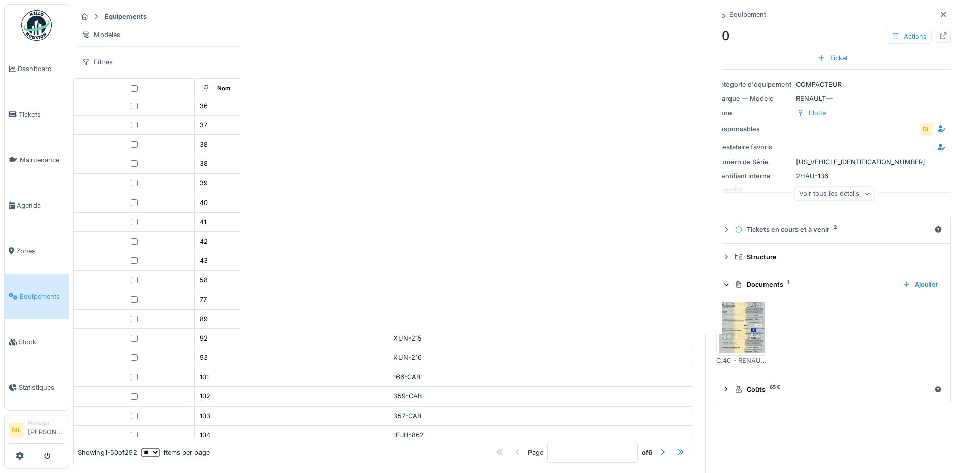
scroll to position [0, 0]
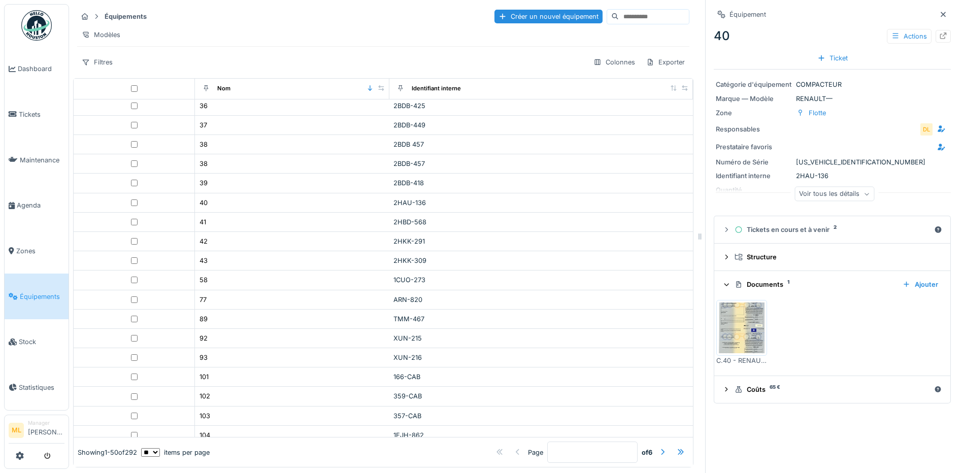
click at [726, 324] on img at bounding box center [742, 328] width 46 height 51
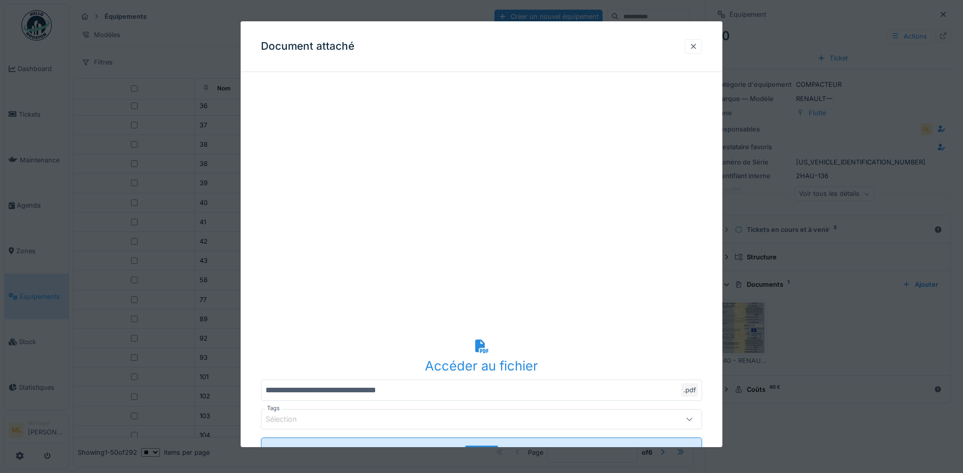
click at [697, 47] on div at bounding box center [693, 47] width 8 height 10
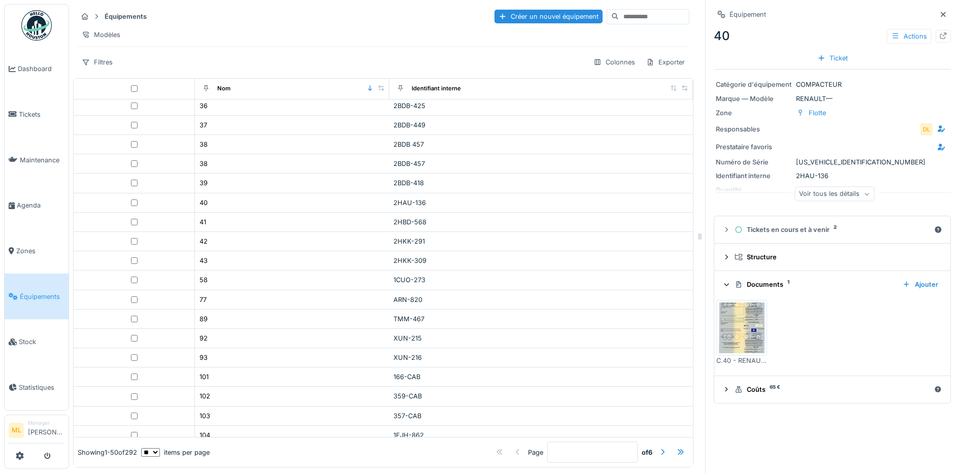
click at [731, 317] on img at bounding box center [742, 328] width 46 height 51
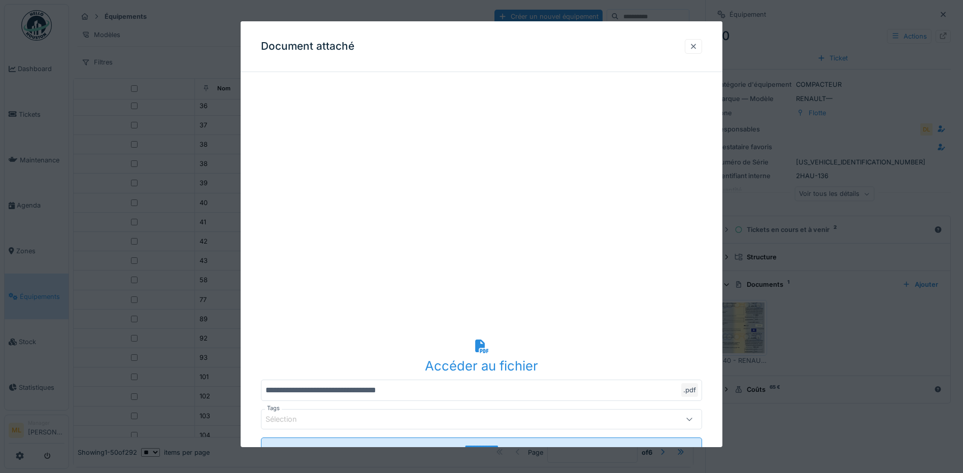
click at [697, 47] on div at bounding box center [693, 47] width 8 height 10
